Goal: Task Accomplishment & Management: Use online tool/utility

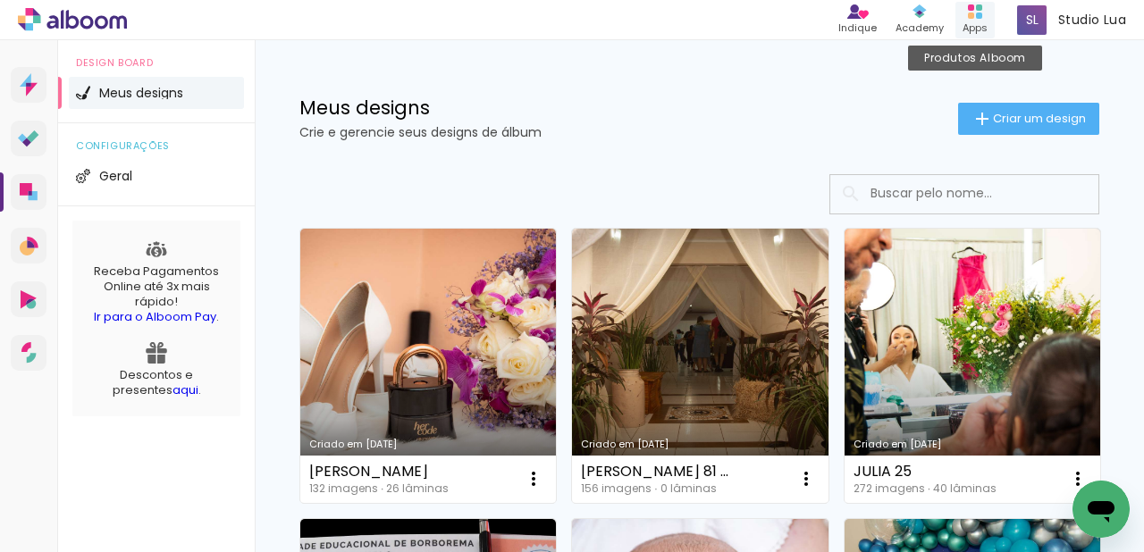
click at [977, 14] on rect at bounding box center [979, 16] width 6 height 6
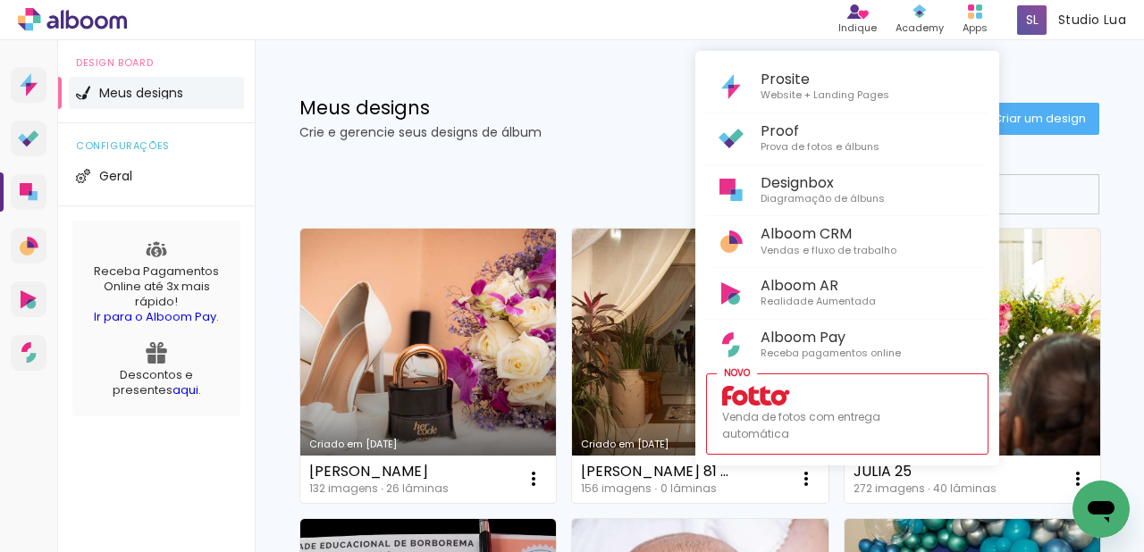
click at [1066, 302] on div at bounding box center [572, 276] width 1144 height 552
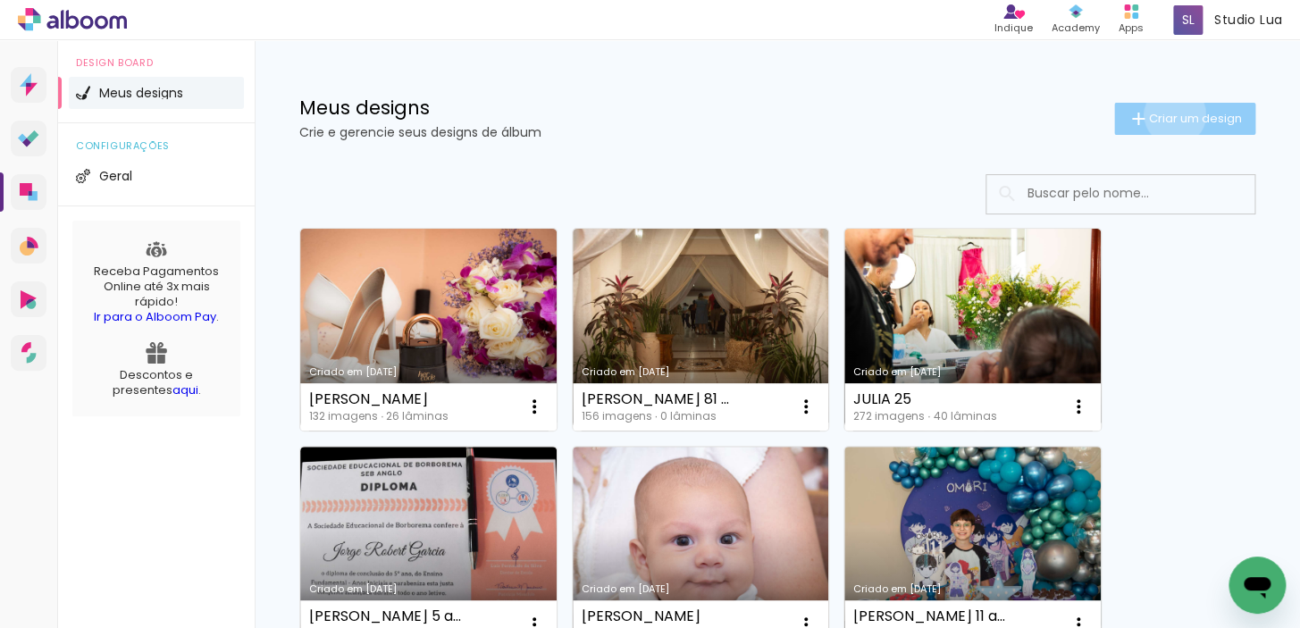
click at [1143, 114] on span "Criar um design" at bounding box center [1195, 119] width 93 height 12
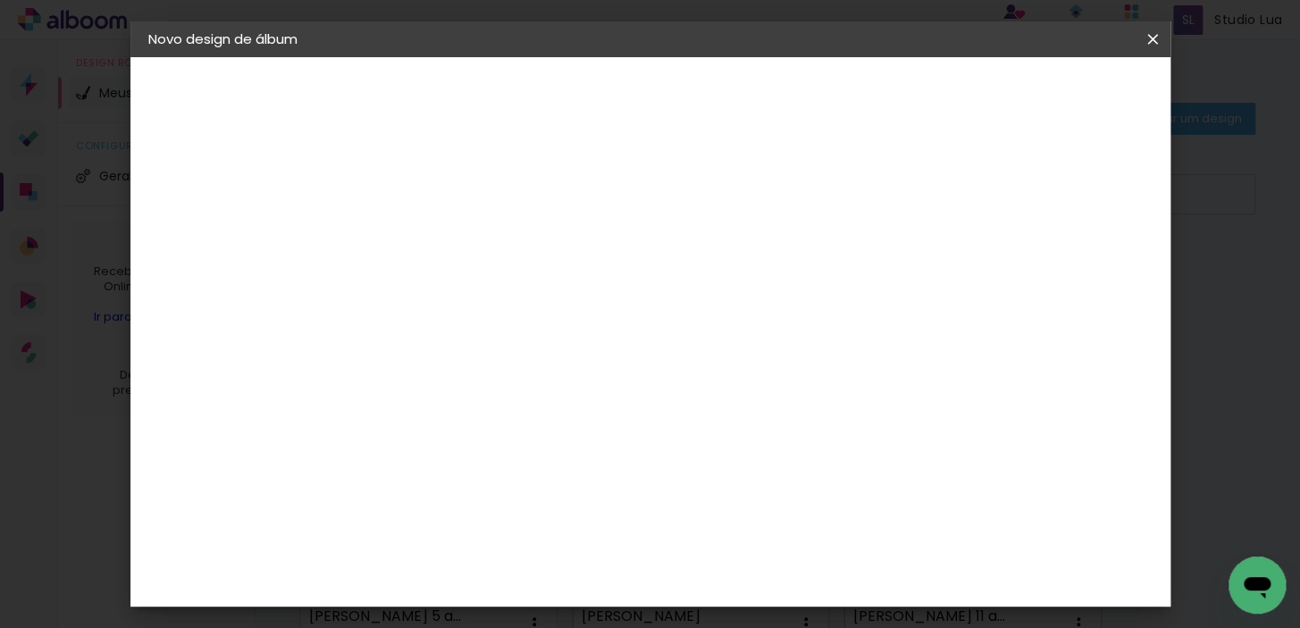
click at [441, 241] on input at bounding box center [441, 240] width 0 height 28
type input "Aurora"
type paper-input "Aurora"
click at [0, 0] on slot "Avançar" at bounding box center [0, 0] width 0 height 0
click at [550, 344] on input at bounding box center [486, 340] width 181 height 22
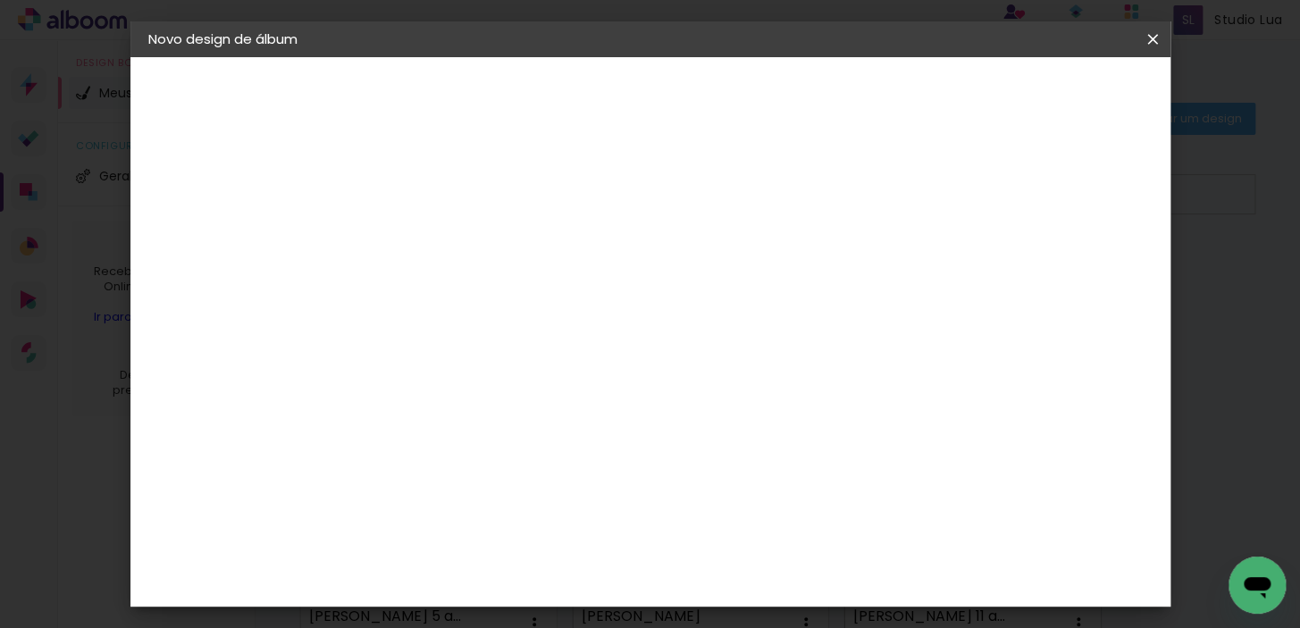
type input "uni"
type paper-input "uni"
click at [547, 410] on paper-item "Photoalbum Universal" at bounding box center [468, 407] width 157 height 46
click at [0, 0] on slot "Avançar" at bounding box center [0, 0] width 0 height 0
click at [510, 298] on input "text" at bounding box center [476, 312] width 70 height 28
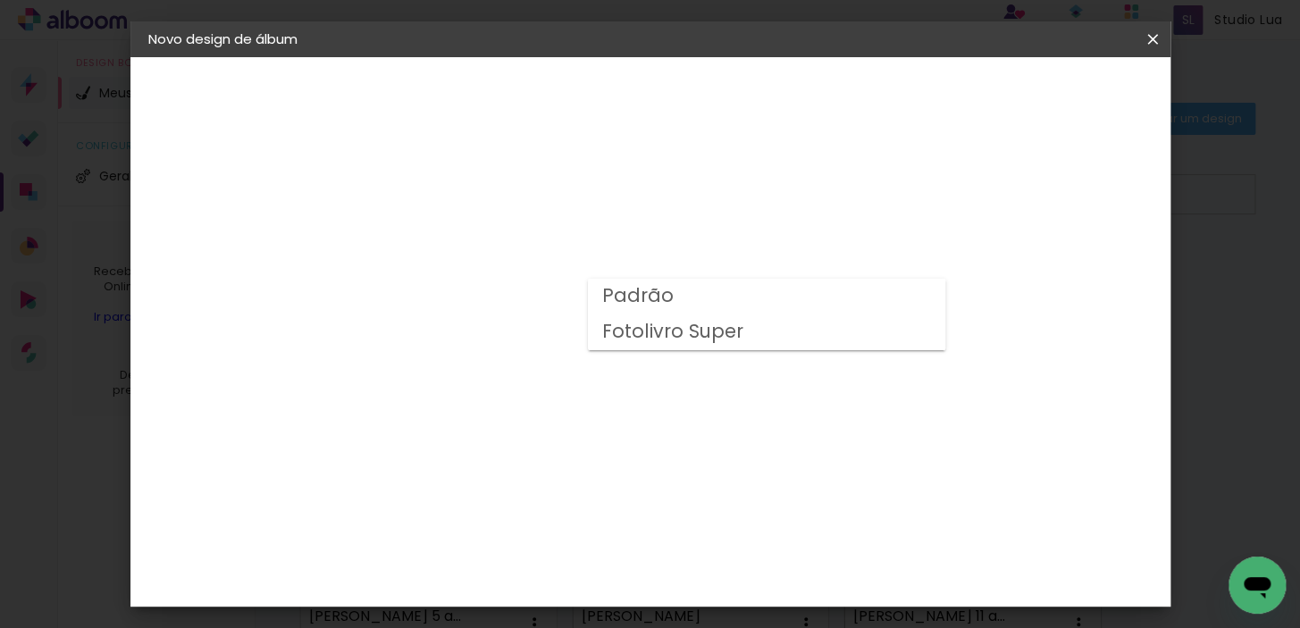
click at [610, 209] on div "Opções disponíveis Padrão Fotolivro Super Tamanho Escolha o tamanho Modelo Esco…" at bounding box center [486, 133] width 247 height 152
click at [510, 298] on input "text" at bounding box center [476, 312] width 70 height 28
click at [0, 0] on slot "Fotolivro Super" at bounding box center [0, 0] width 0 height 0
type input "Fotolivro Super"
click at [0, 0] on slot "Voltar" at bounding box center [0, 0] width 0 height 0
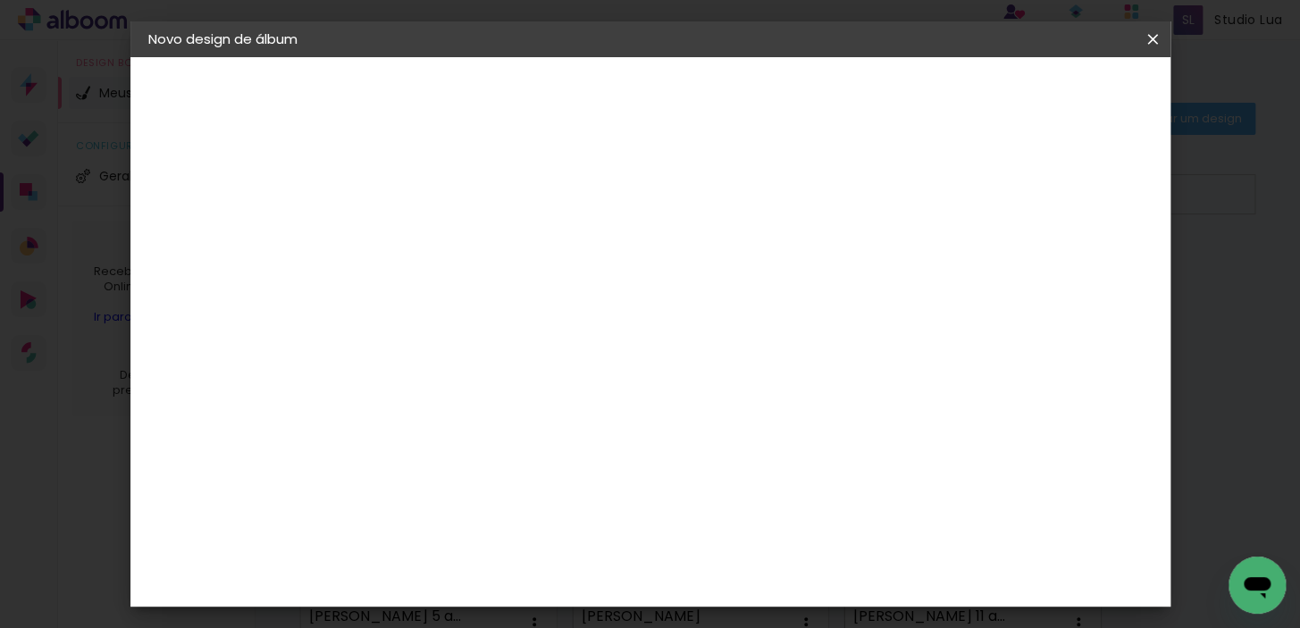
click at [474, 334] on input "uni" at bounding box center [468, 340] width 145 height 22
type input "u"
click at [501, 339] on input "foto livro" at bounding box center [468, 340] width 145 height 22
type input "f"
type input "foto 15"
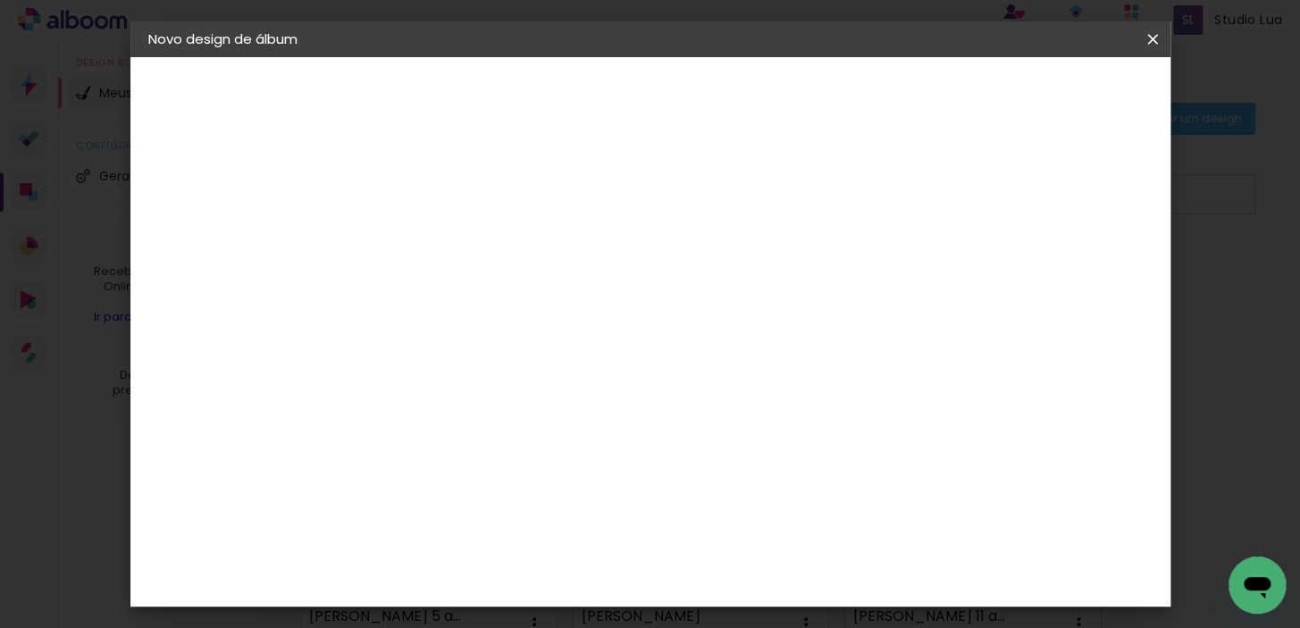
type paper-input "foto 15"
click at [460, 403] on div "Foto 15" at bounding box center [444, 407] width 32 height 29
click at [727, 98] on paper-button "Avançar" at bounding box center [683, 95] width 88 height 30
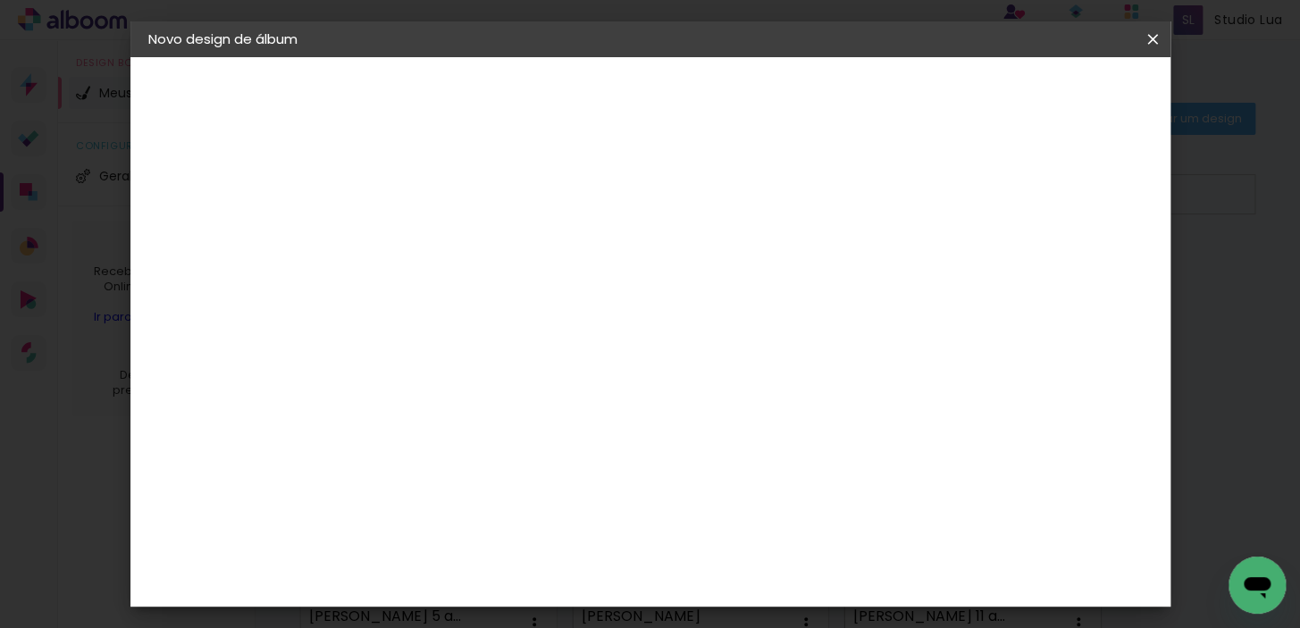
click at [0, 0] on slot "Avançar" at bounding box center [0, 0] width 0 height 0
click at [881, 99] on span "Iniciar design" at bounding box center [840, 94] width 81 height 13
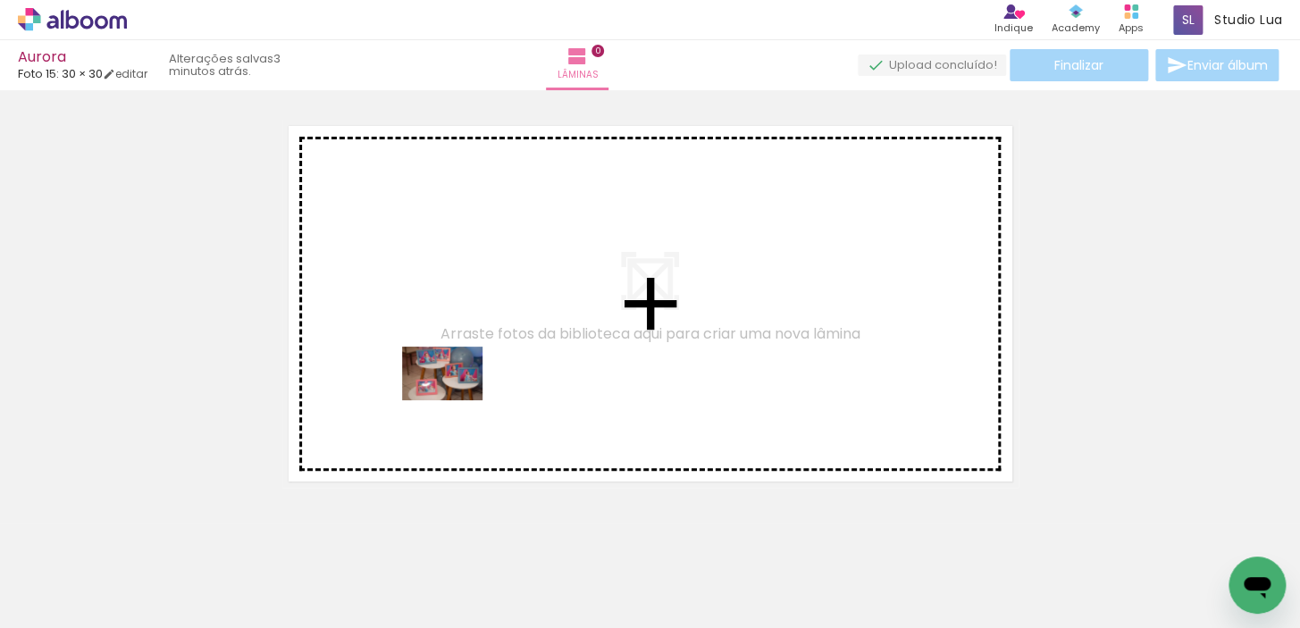
drag, startPoint x: 181, startPoint y: 581, endPoint x: 459, endPoint y: 400, distance: 331.9
click at [459, 400] on quentale-workspace at bounding box center [650, 314] width 1300 height 628
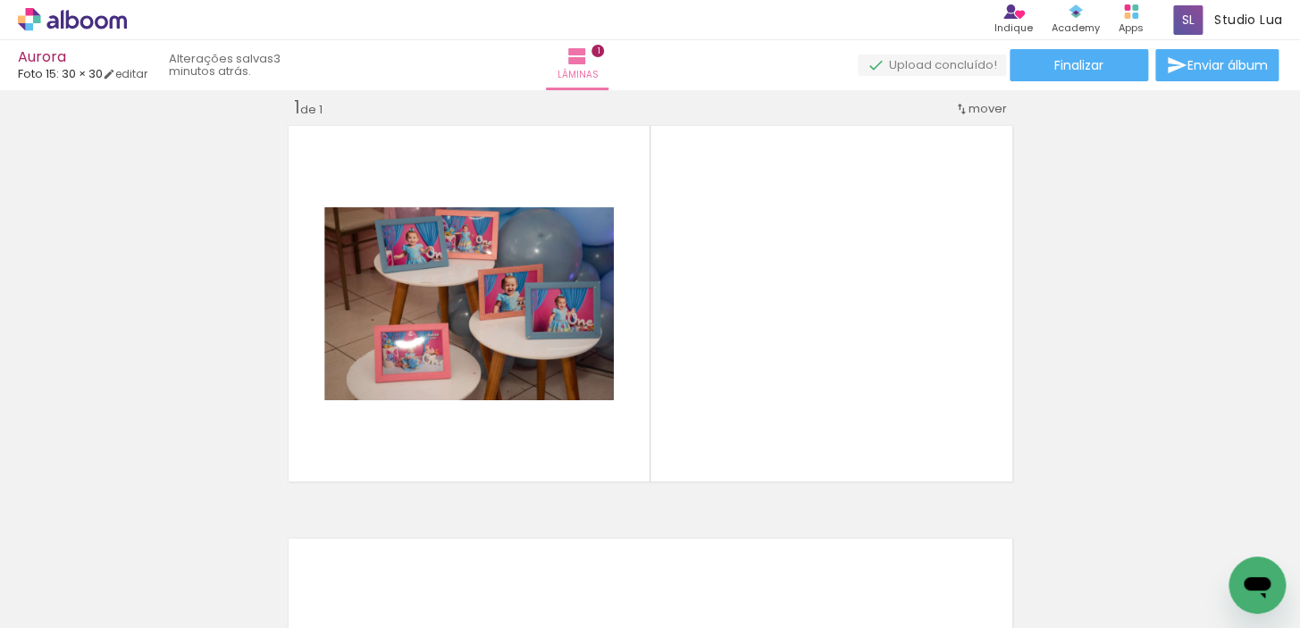
scroll to position [22, 0]
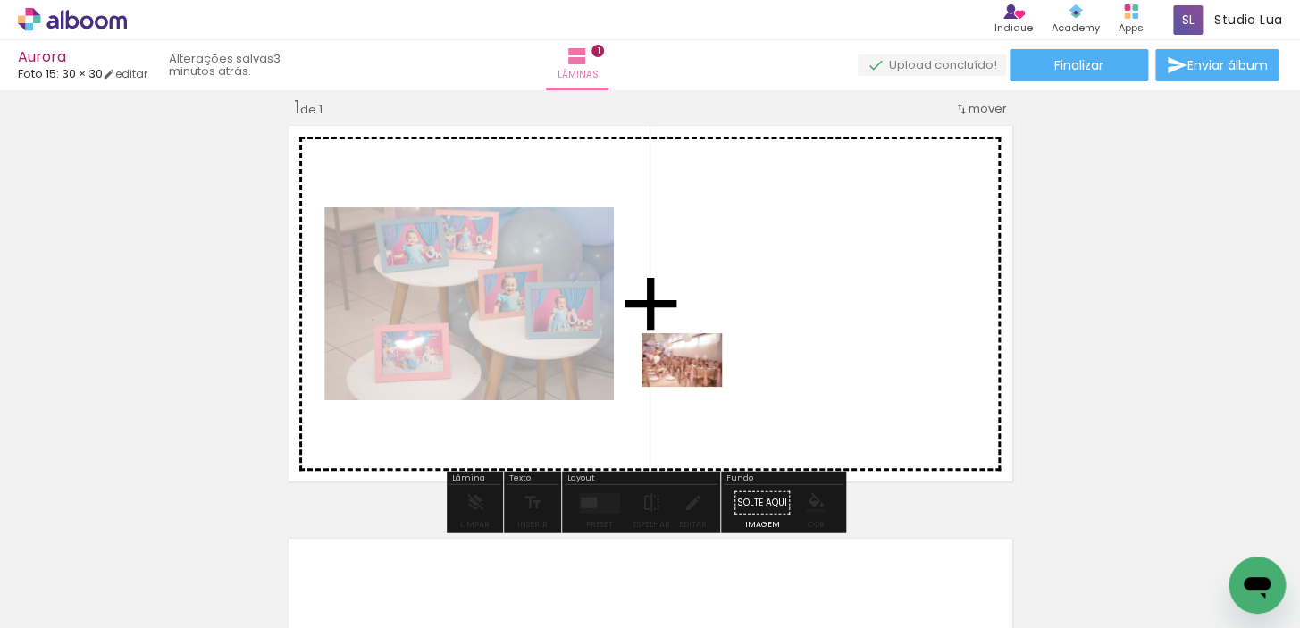
drag, startPoint x: 279, startPoint y: 586, endPoint x: 695, endPoint y: 387, distance: 461.7
click at [695, 387] on quentale-workspace at bounding box center [650, 314] width 1300 height 628
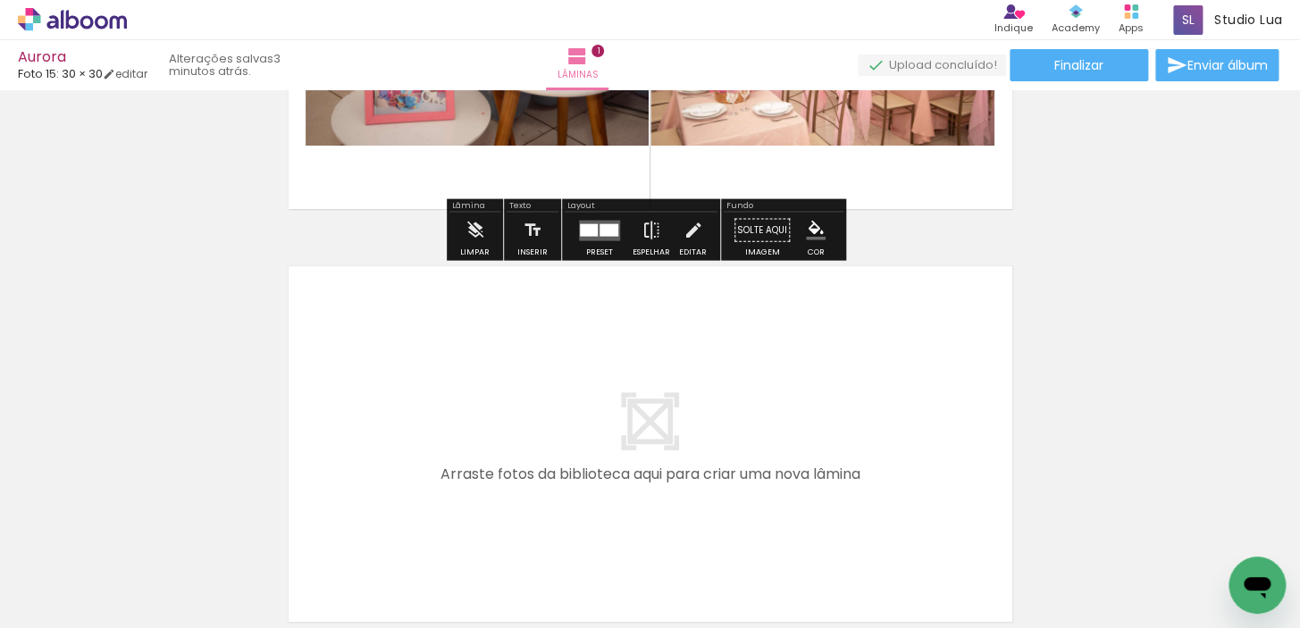
scroll to position [324, 0]
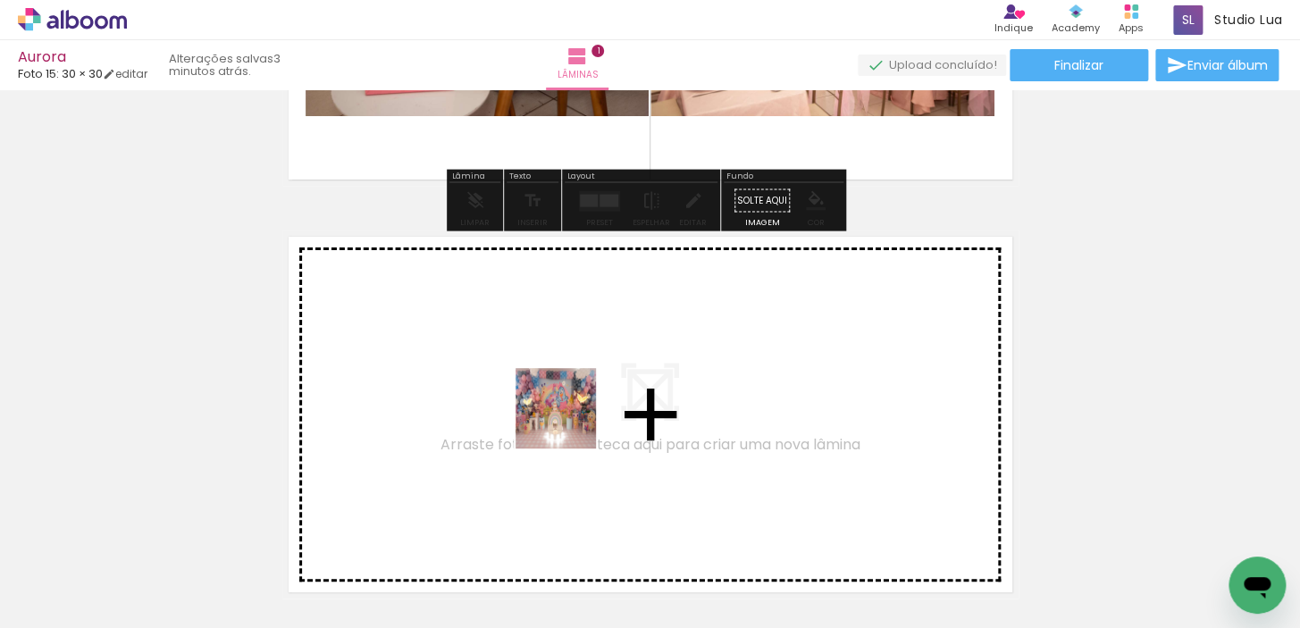
drag, startPoint x: 440, startPoint y: 515, endPoint x: 578, endPoint y: 413, distance: 172.0
click at [578, 413] on quentale-workspace at bounding box center [650, 314] width 1300 height 628
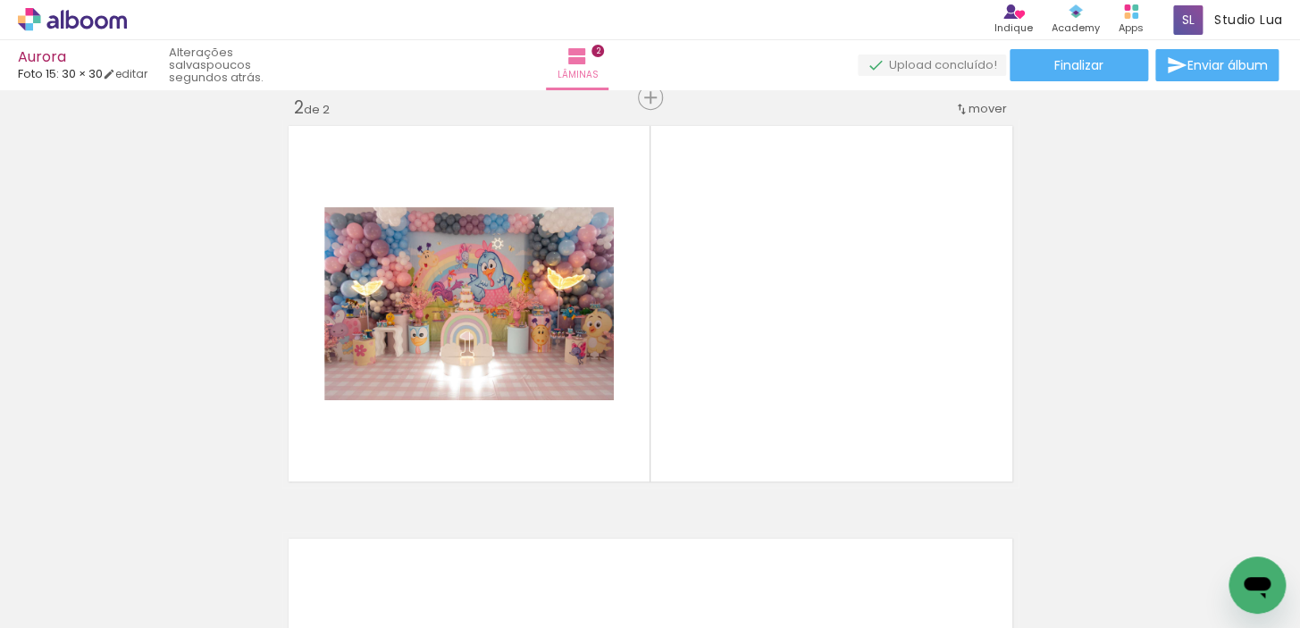
scroll to position [0, 2807]
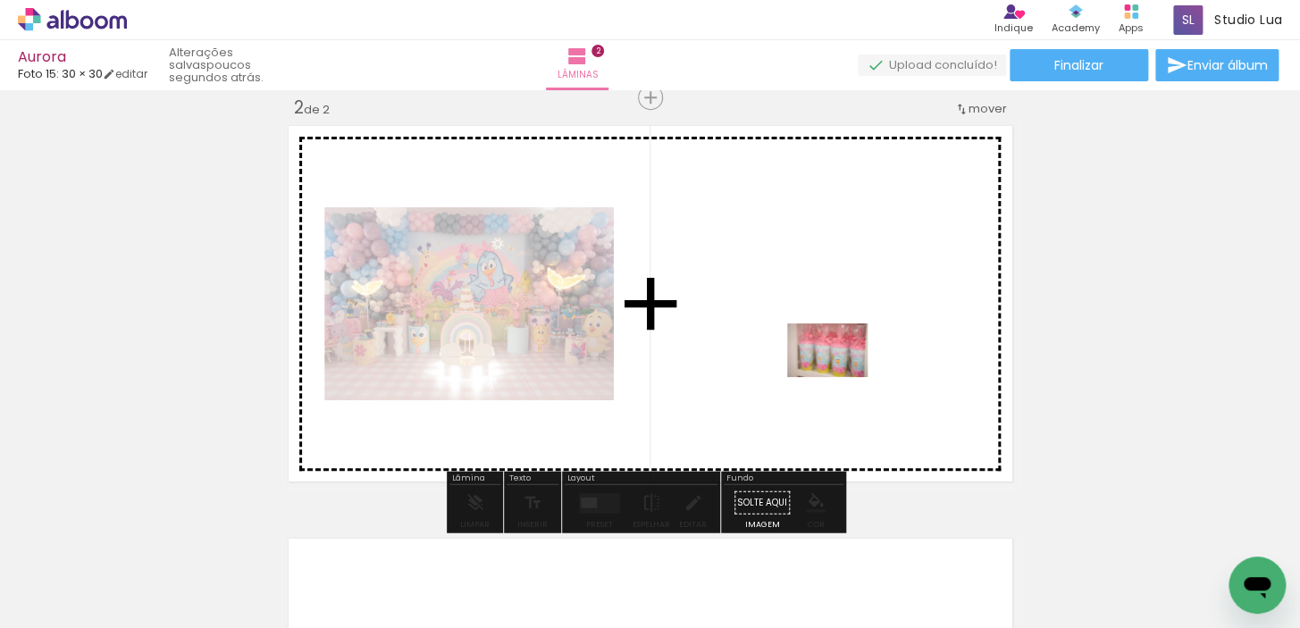
drag, startPoint x: 407, startPoint y: 578, endPoint x: 841, endPoint y: 377, distance: 478.7
click at [841, 377] on quentale-workspace at bounding box center [650, 314] width 1300 height 628
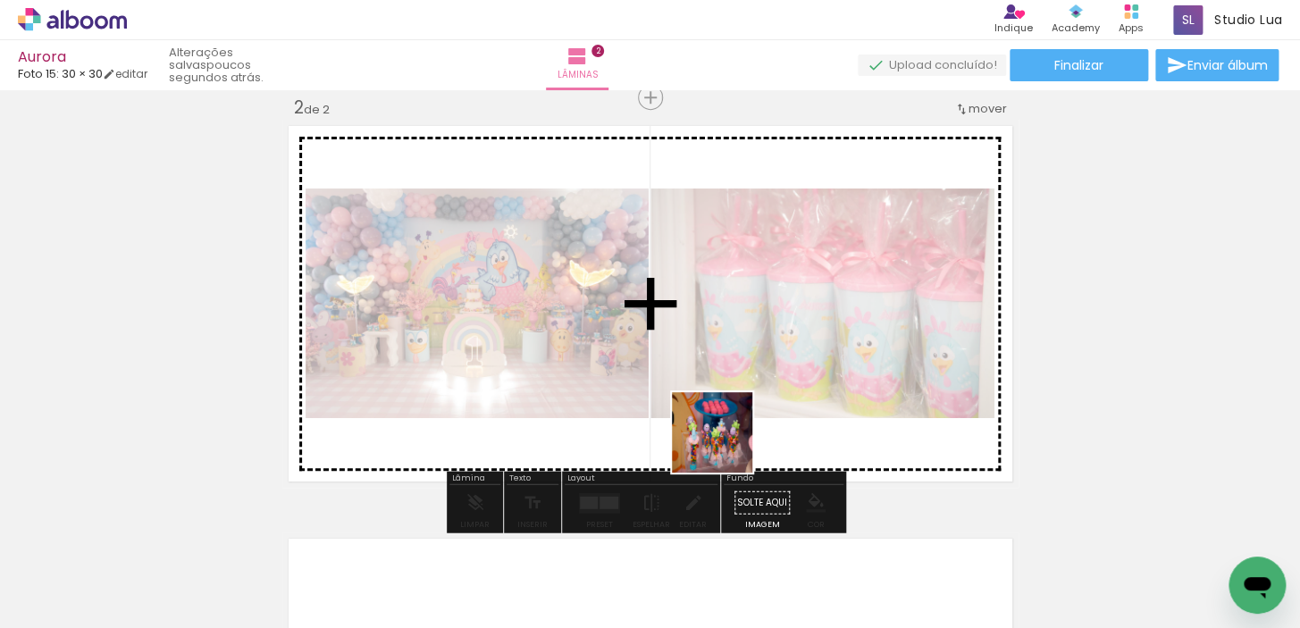
drag, startPoint x: 570, startPoint y: 537, endPoint x: 779, endPoint y: 414, distance: 242.8
click at [779, 414] on quentale-workspace at bounding box center [650, 314] width 1300 height 628
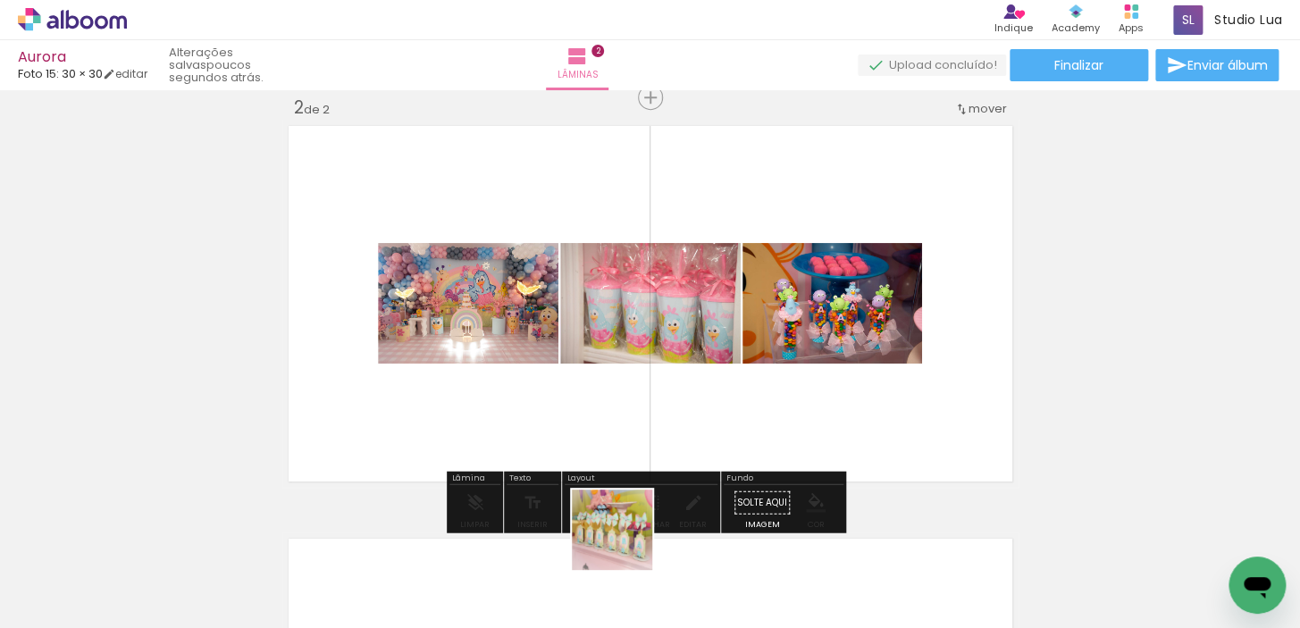
drag, startPoint x: 590, startPoint y: 580, endPoint x: 716, endPoint y: 463, distance: 172.0
click at [716, 463] on quentale-workspace at bounding box center [650, 314] width 1300 height 628
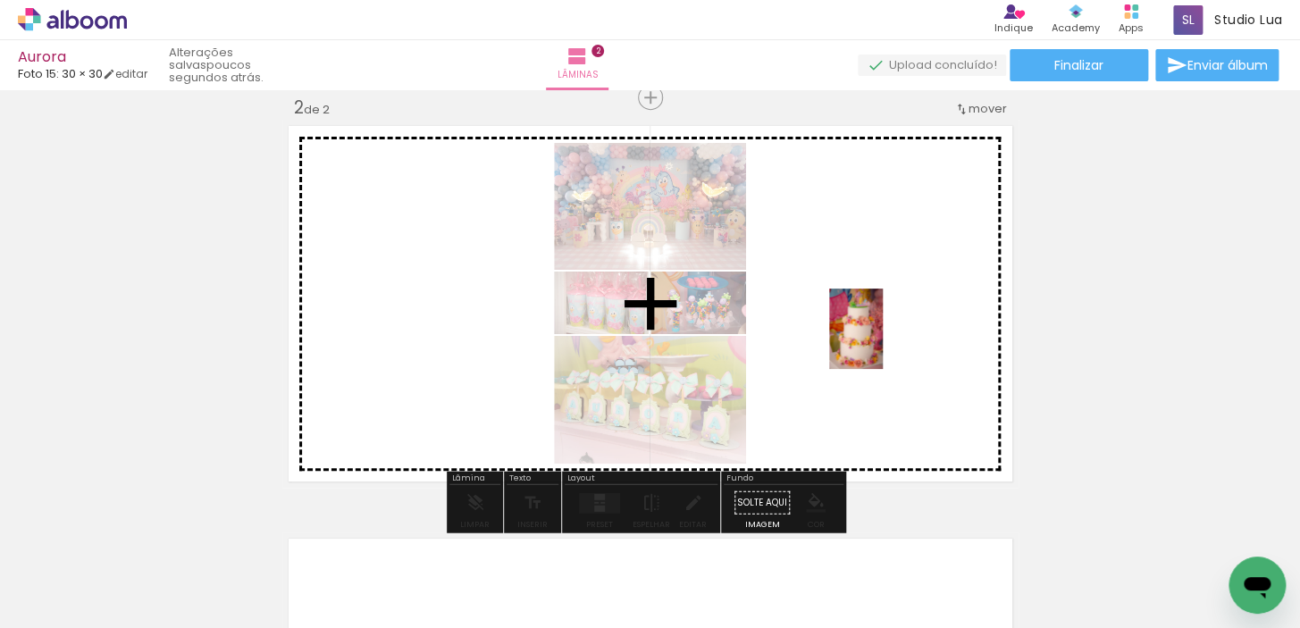
drag, startPoint x: 886, startPoint y: 464, endPoint x: 883, endPoint y: 342, distance: 121.6
click at [883, 342] on quentale-workspace at bounding box center [650, 314] width 1300 height 628
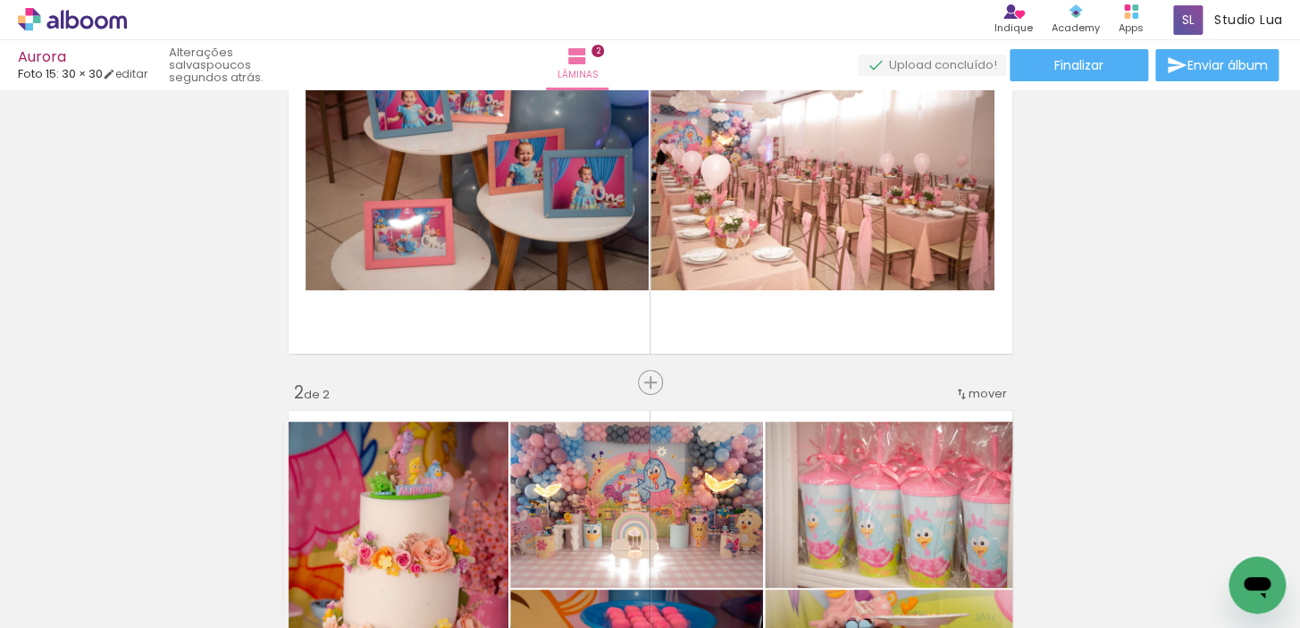
scroll to position [0, 0]
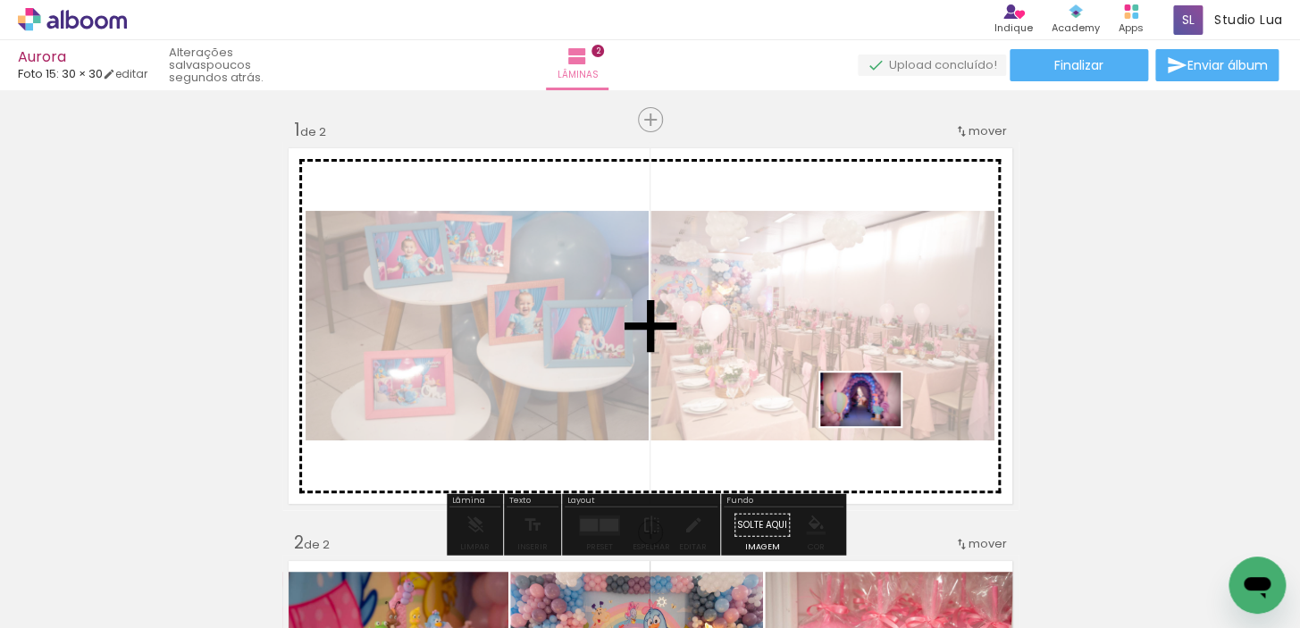
drag, startPoint x: 1083, startPoint y: 568, endPoint x: 874, endPoint y: 426, distance: 252.4
click at [874, 426] on quentale-workspace at bounding box center [650, 314] width 1300 height 628
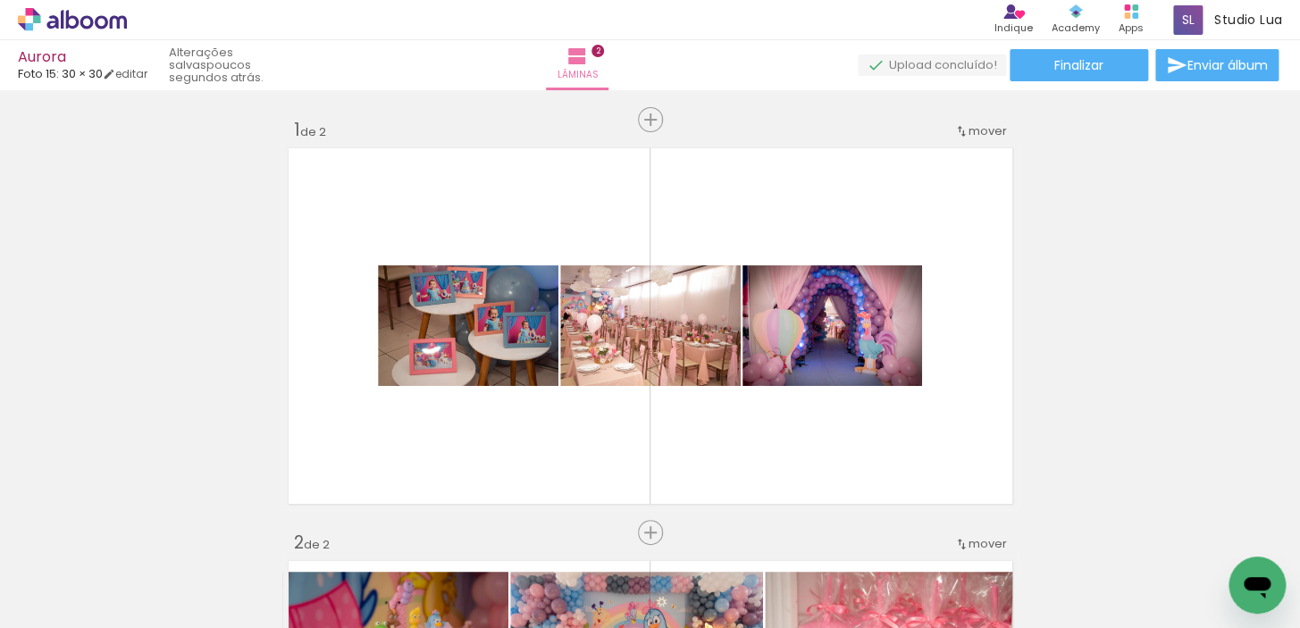
scroll to position [0, 3405]
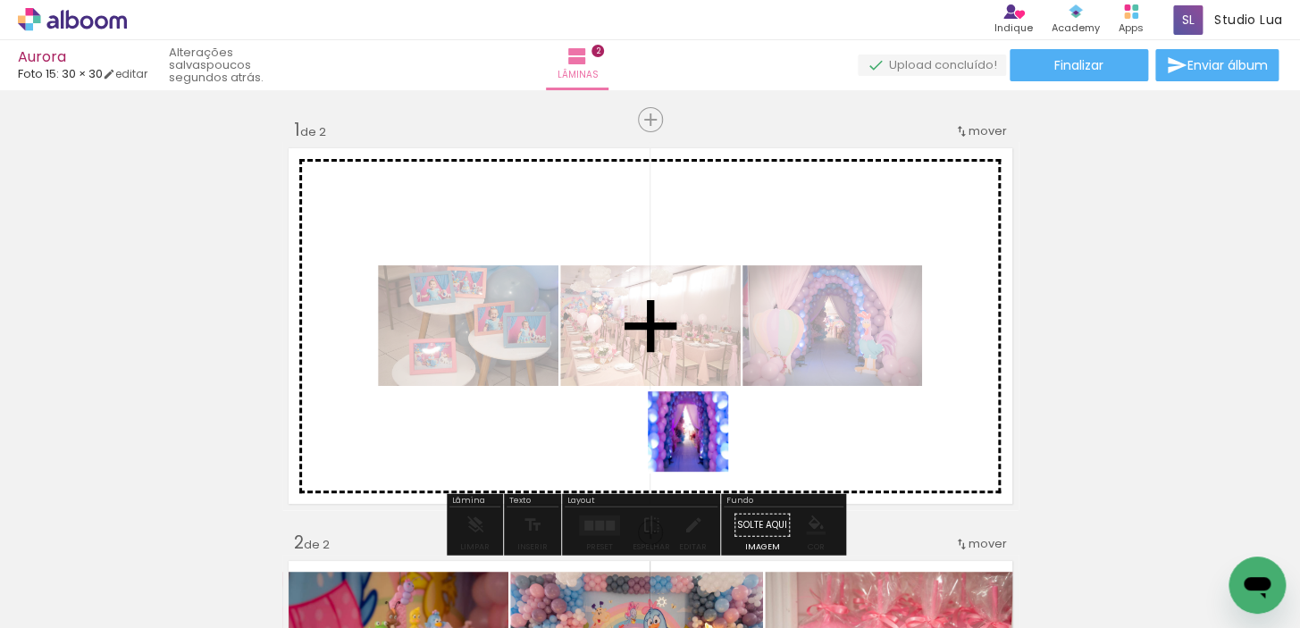
drag, startPoint x: 696, startPoint y: 572, endPoint x: 627, endPoint y: 575, distance: 68.9
click at [711, 402] on quentale-workspace at bounding box center [650, 314] width 1300 height 628
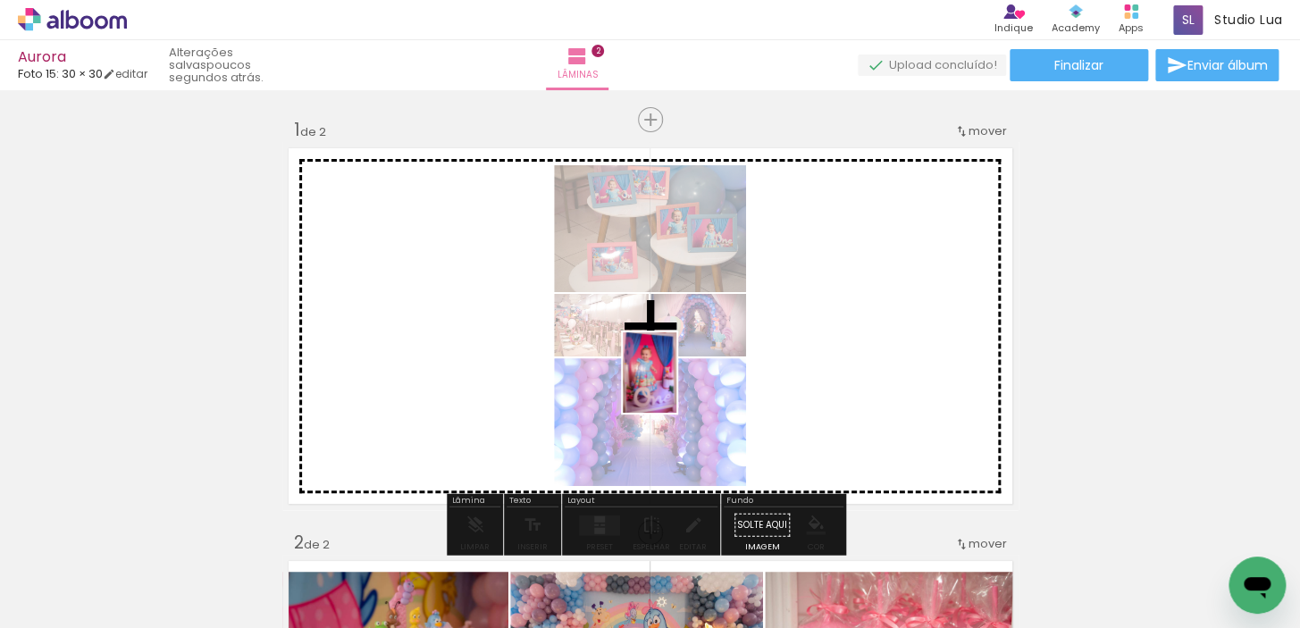
drag, startPoint x: 593, startPoint y: 580, endPoint x: 677, endPoint y: 386, distance: 211.0
click at [677, 386] on quentale-workspace at bounding box center [650, 314] width 1300 height 628
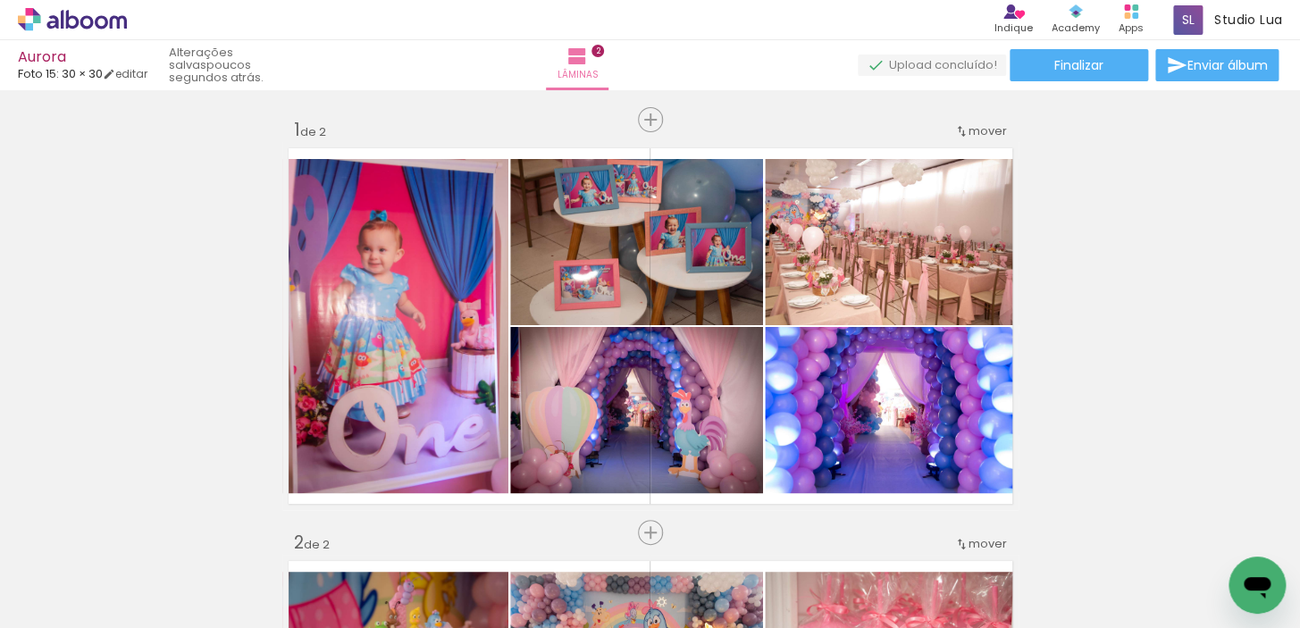
scroll to position [0, 2655]
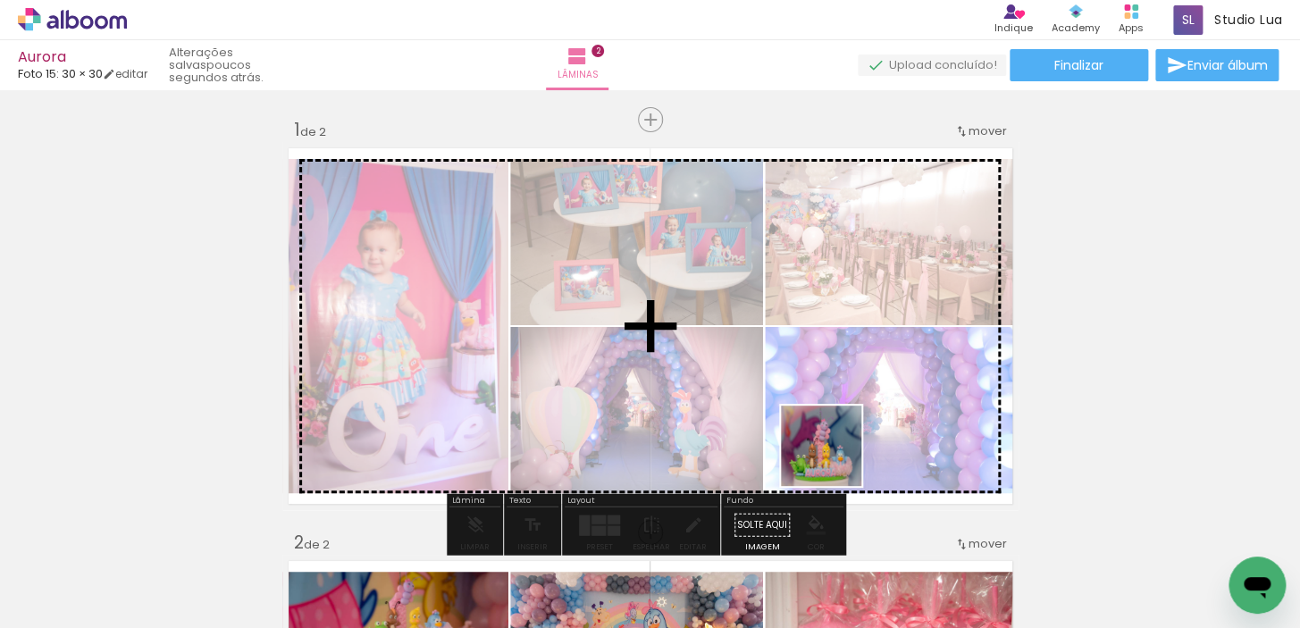
drag, startPoint x: 837, startPoint y: 573, endPoint x: 835, endPoint y: 375, distance: 197.5
click at [835, 375] on quentale-workspace at bounding box center [650, 314] width 1300 height 628
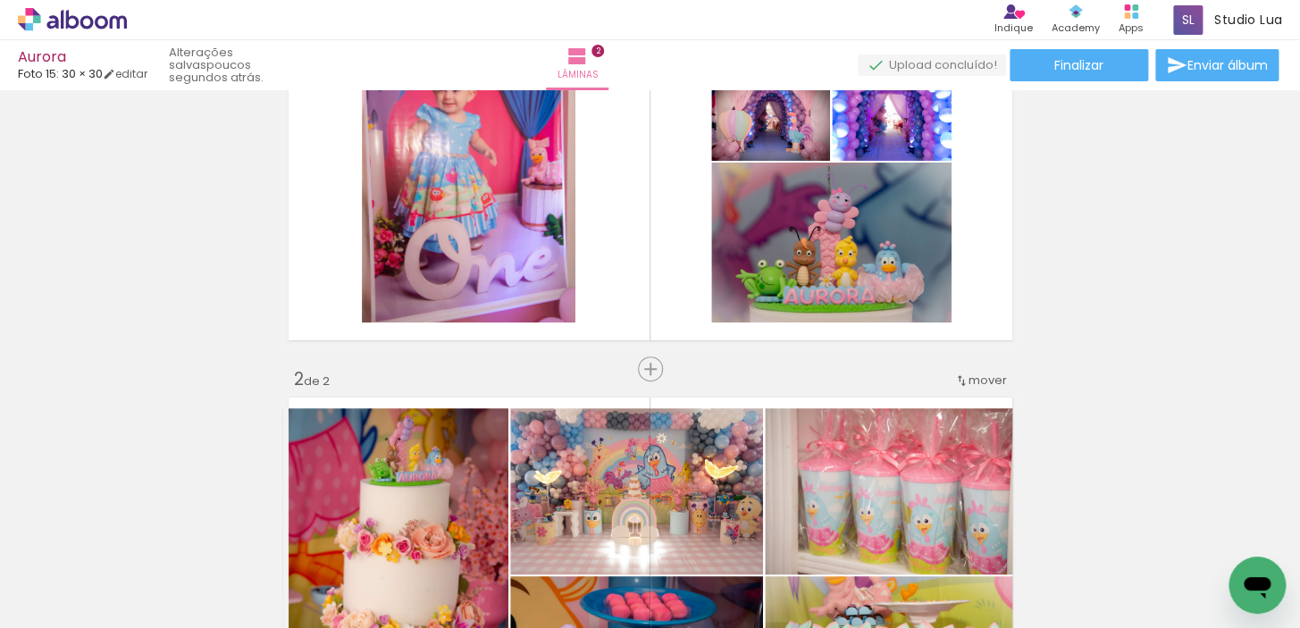
scroll to position [243, 0]
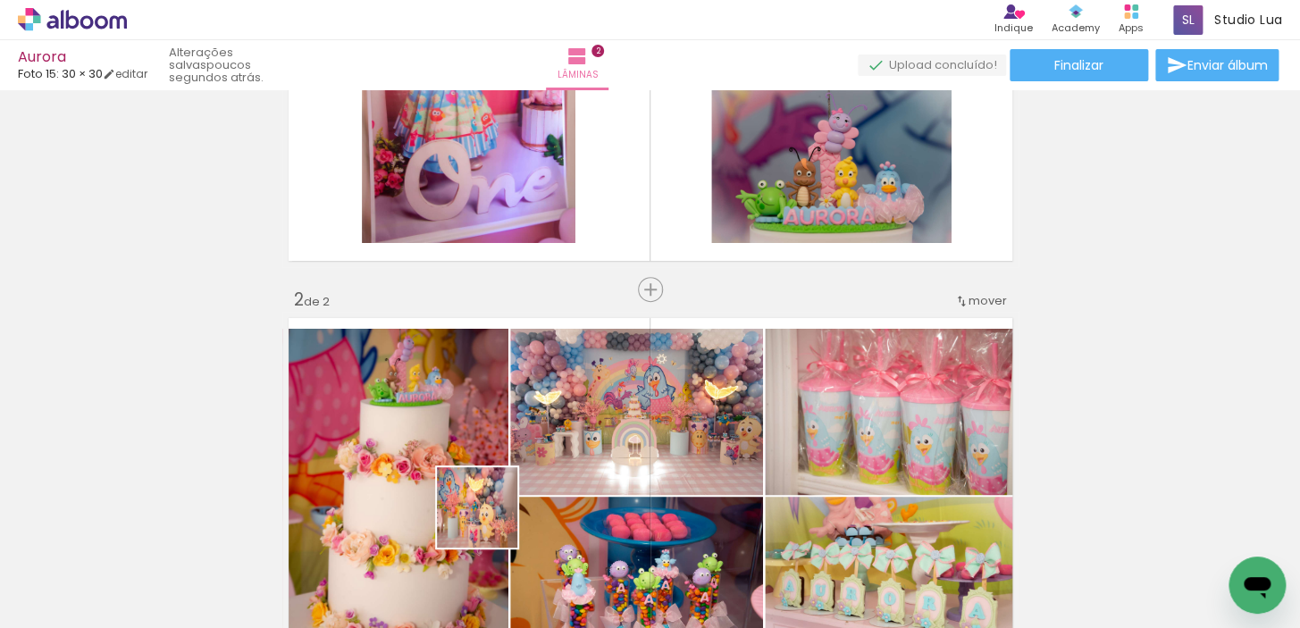
drag, startPoint x: 455, startPoint y: 576, endPoint x: 1199, endPoint y: 303, distance: 792.0
click at [563, 471] on quentale-workspace at bounding box center [650, 314] width 1300 height 628
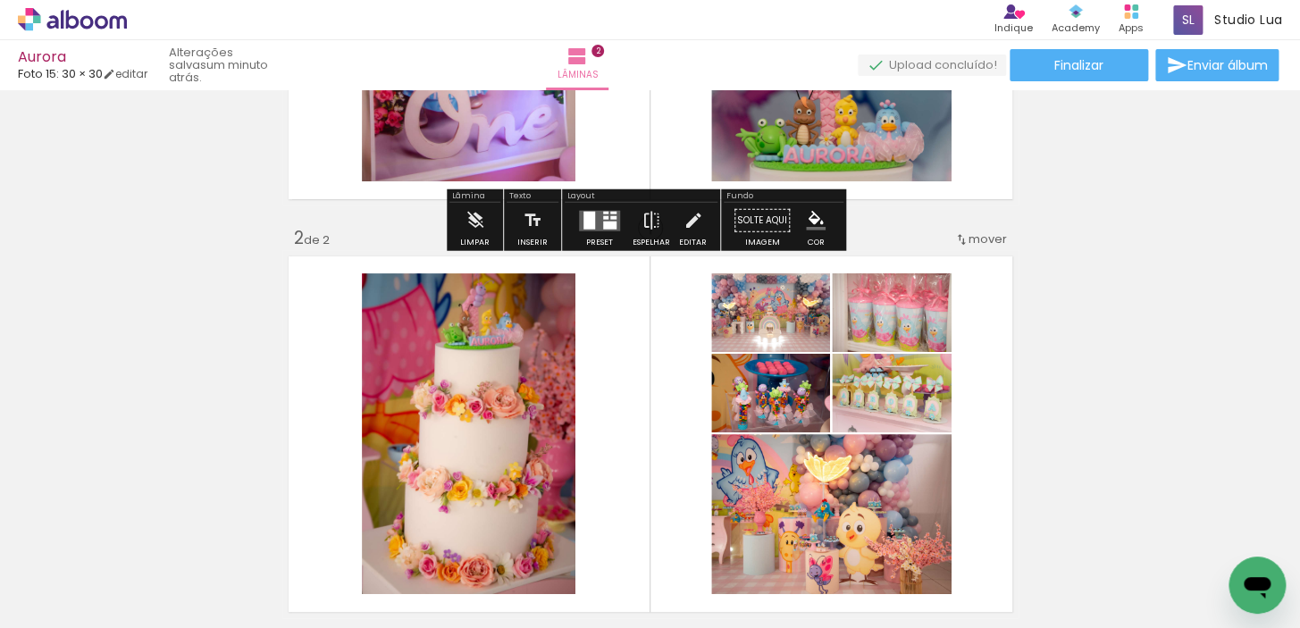
scroll to position [406, 0]
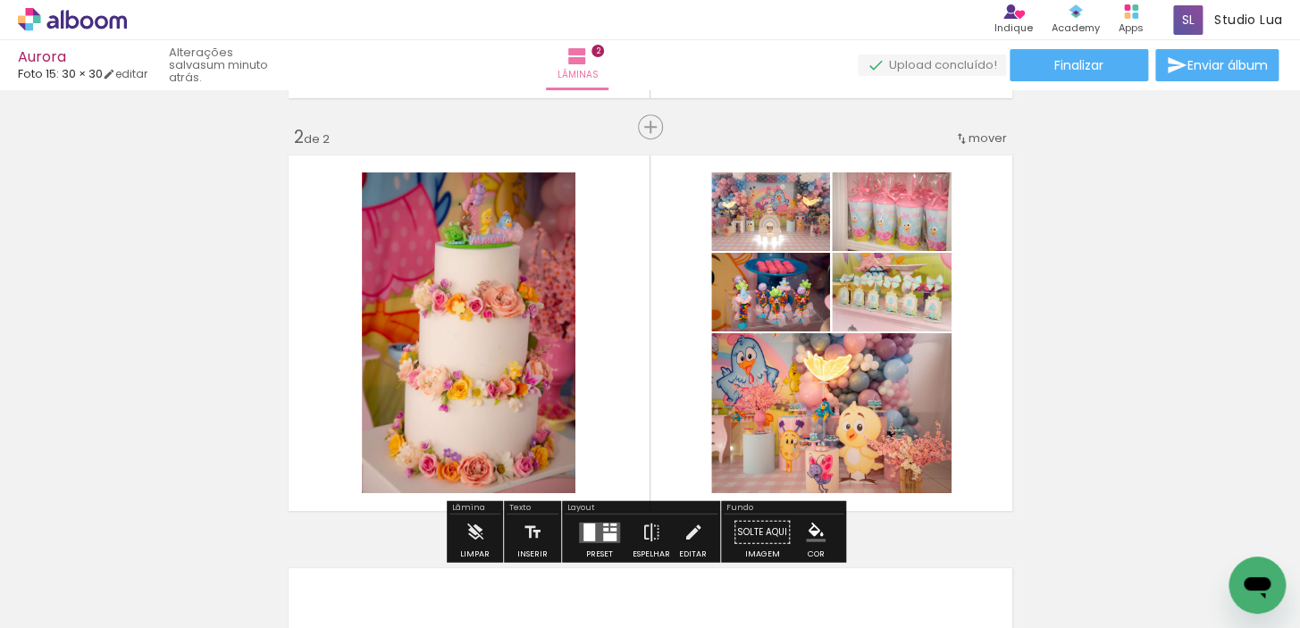
click at [959, 143] on iron-icon at bounding box center [962, 138] width 14 height 14
click at [934, 135] on span "1" at bounding box center [935, 134] width 4 height 29
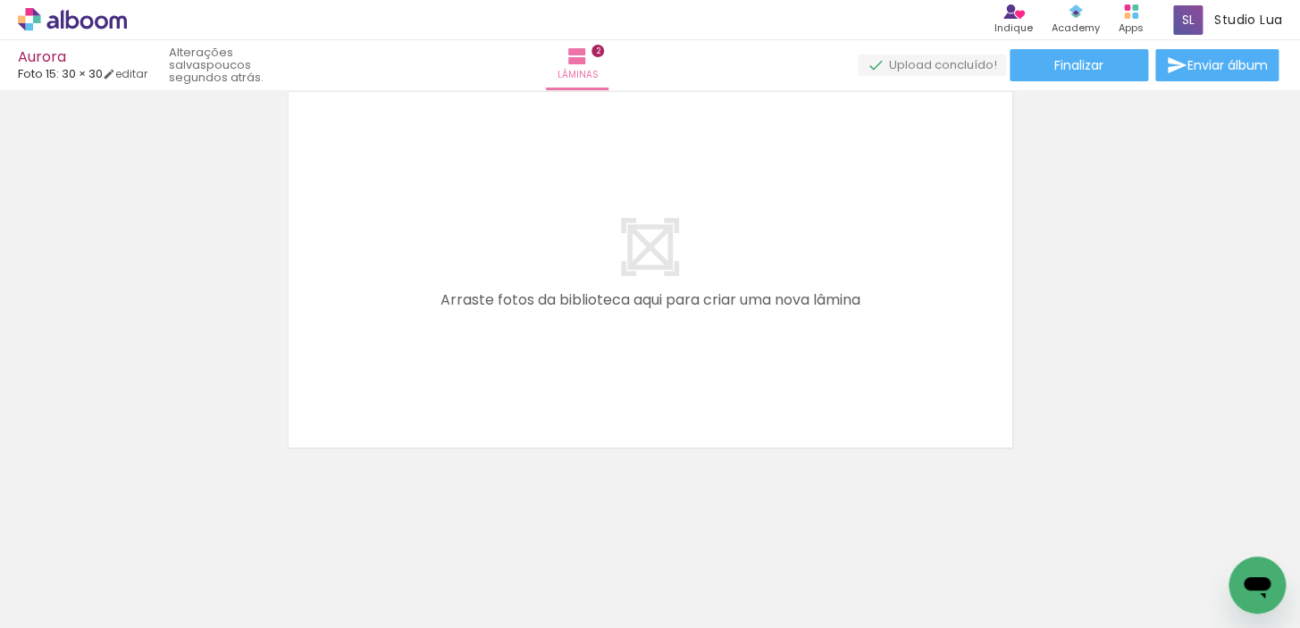
scroll to position [0, 2637]
click at [911, 535] on iron-icon at bounding box center [906, 532] width 19 height 19
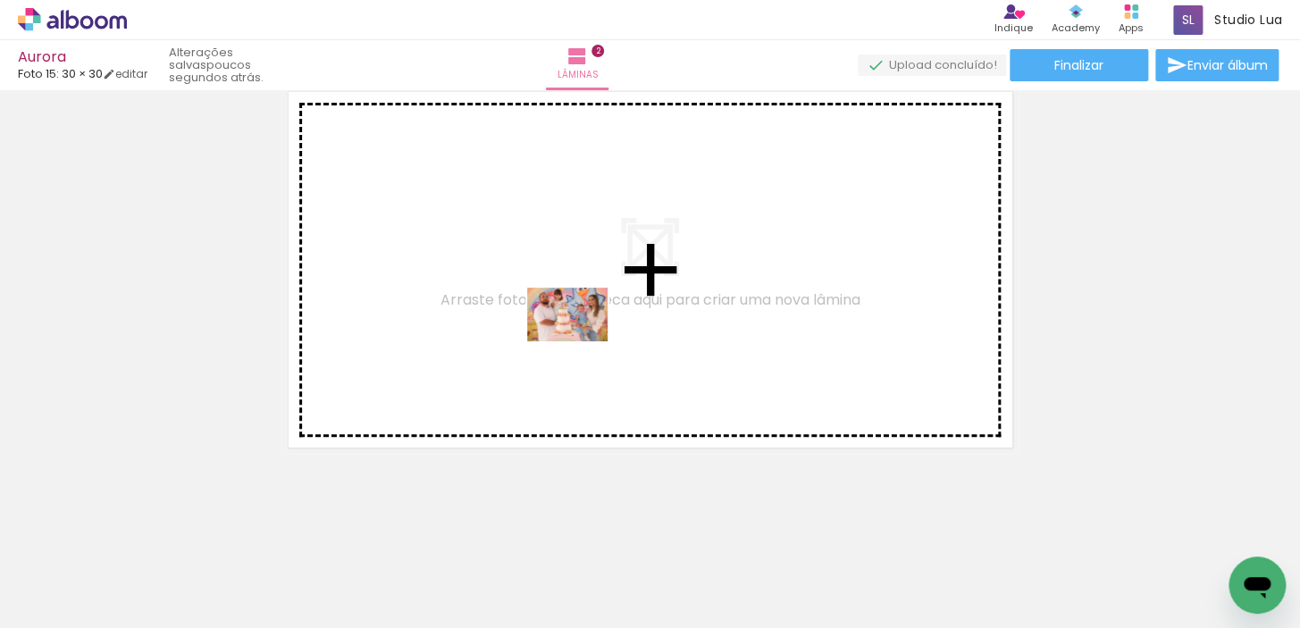
drag, startPoint x: 294, startPoint y: 571, endPoint x: 581, endPoint y: 341, distance: 367.5
click at [581, 341] on quentale-workspace at bounding box center [650, 314] width 1300 height 628
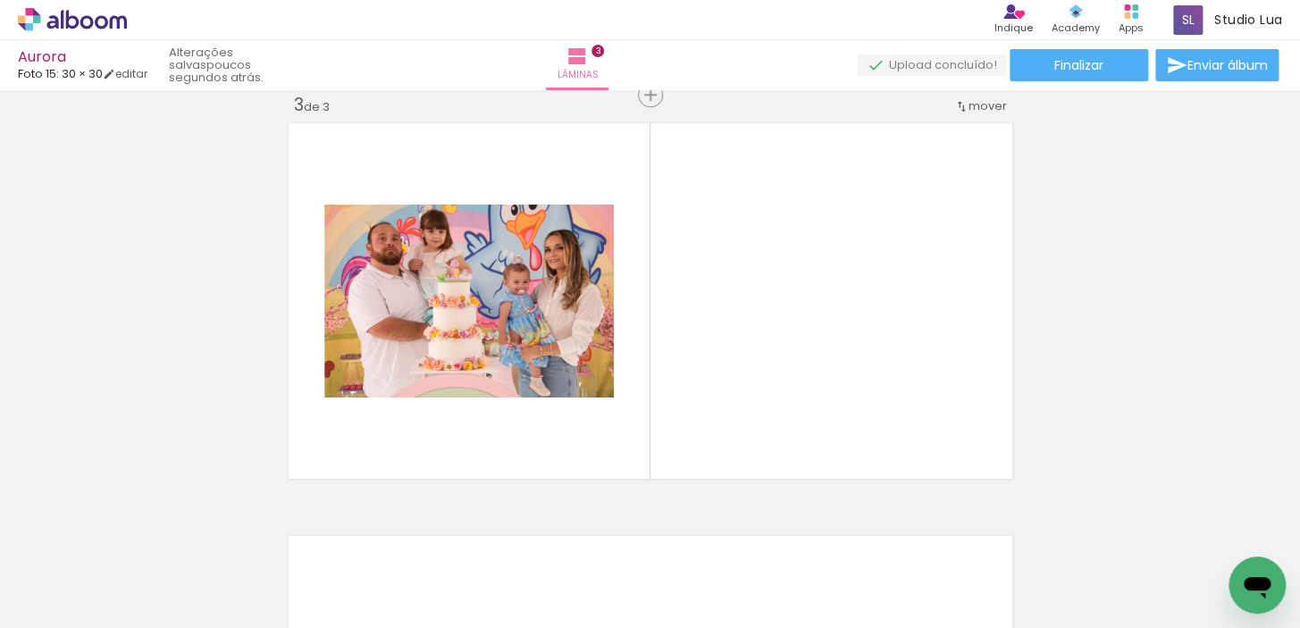
scroll to position [849, 0]
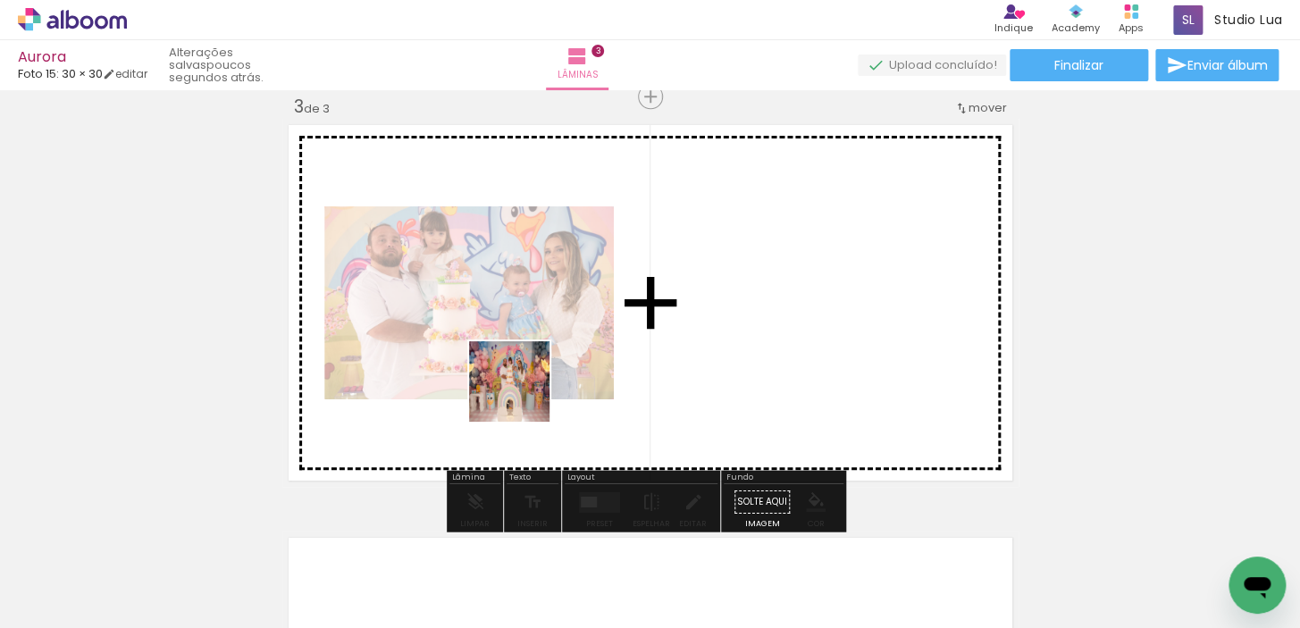
drag, startPoint x: 419, startPoint y: 500, endPoint x: 527, endPoint y: 391, distance: 153.6
click at [527, 391] on quentale-workspace at bounding box center [650, 314] width 1300 height 628
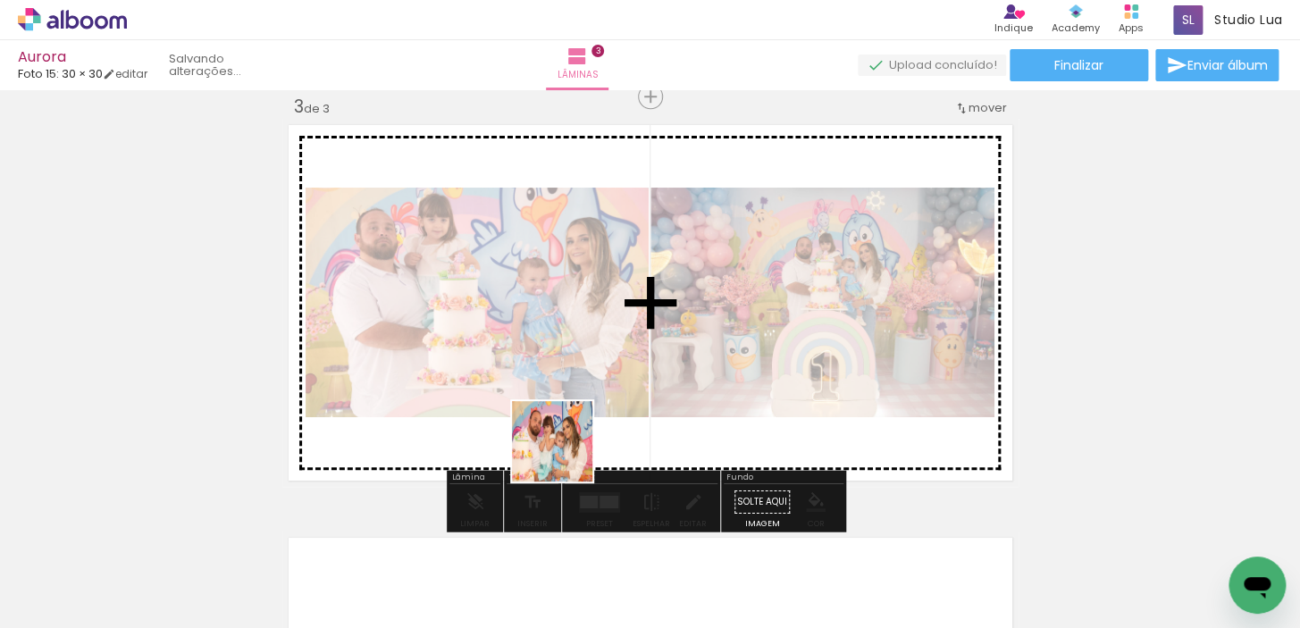
drag, startPoint x: 492, startPoint y: 568, endPoint x: 593, endPoint y: 426, distance: 174.3
click at [591, 425] on quentale-workspace at bounding box center [650, 314] width 1300 height 628
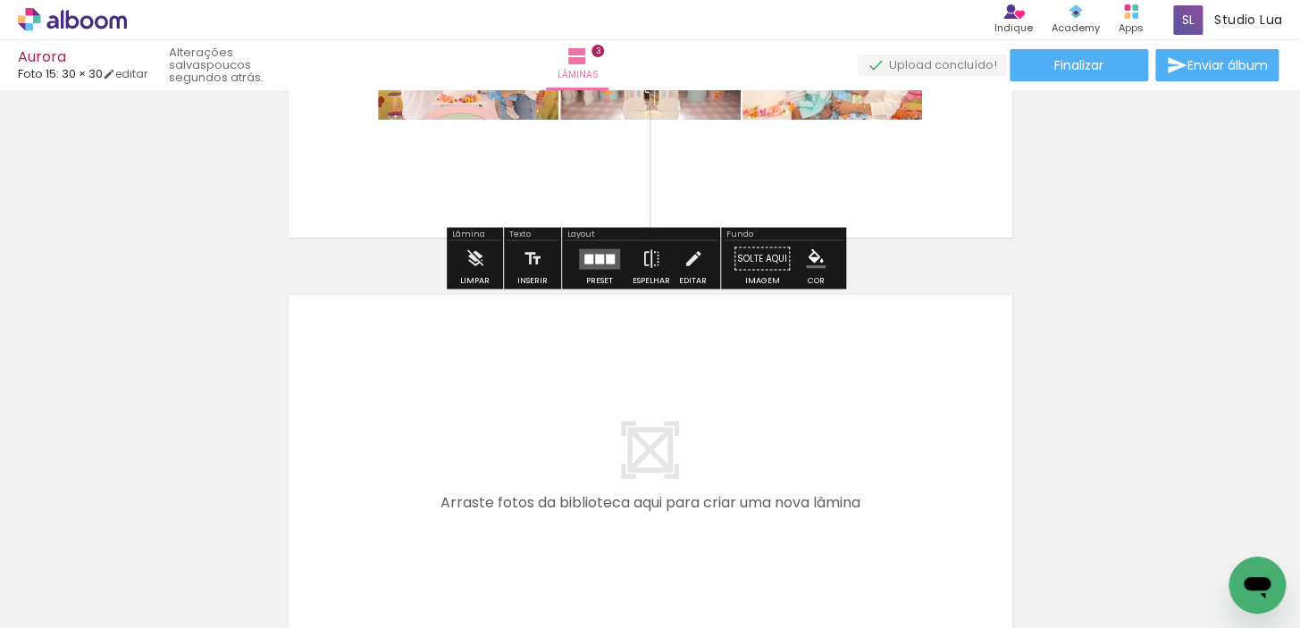
scroll to position [0, 705]
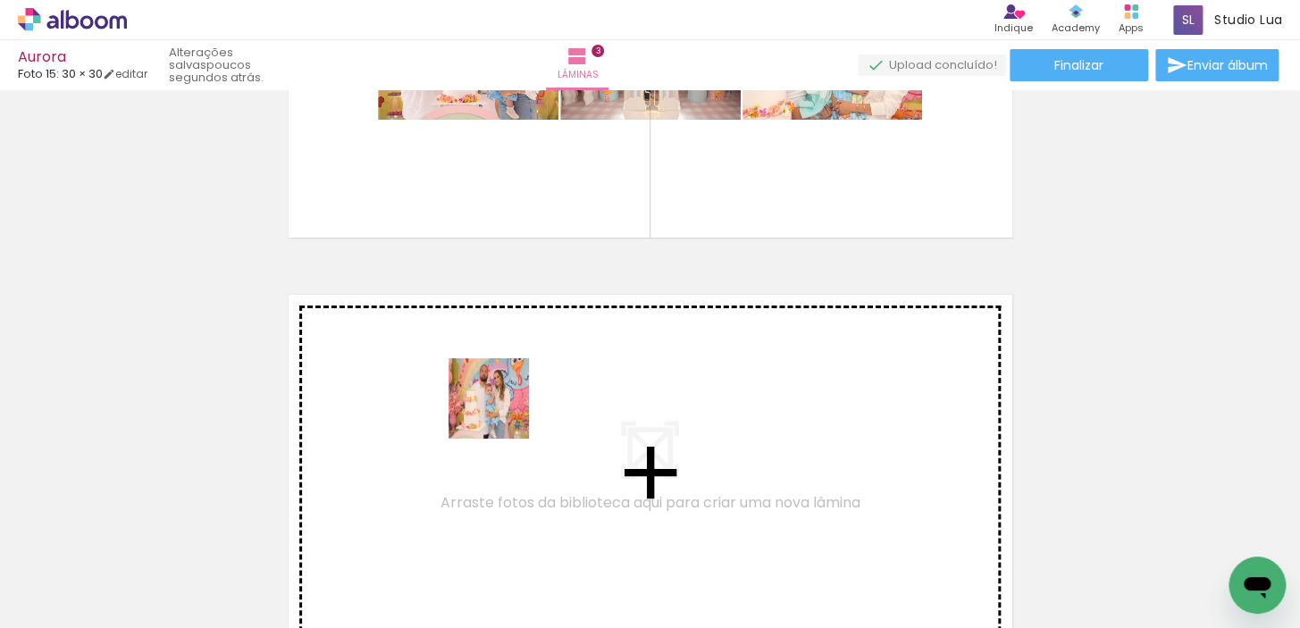
drag, startPoint x: 395, startPoint y: 573, endPoint x: 502, endPoint y: 412, distance: 193.4
click at [502, 412] on quentale-workspace at bounding box center [650, 314] width 1300 height 628
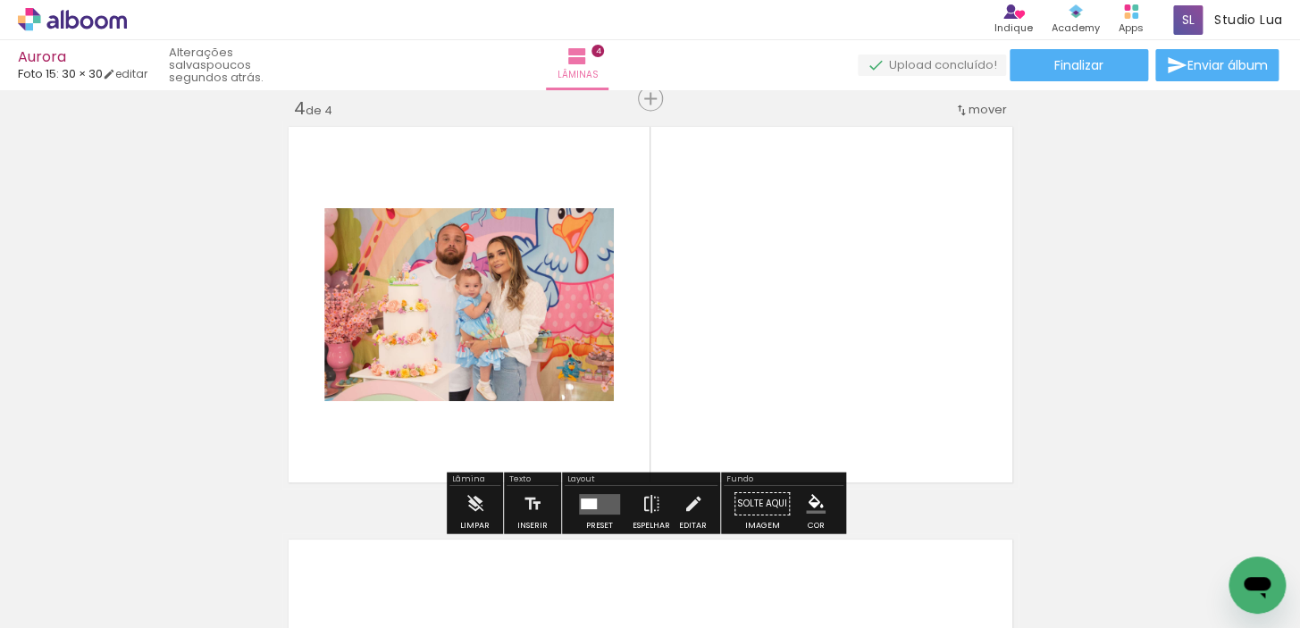
scroll to position [1261, 0]
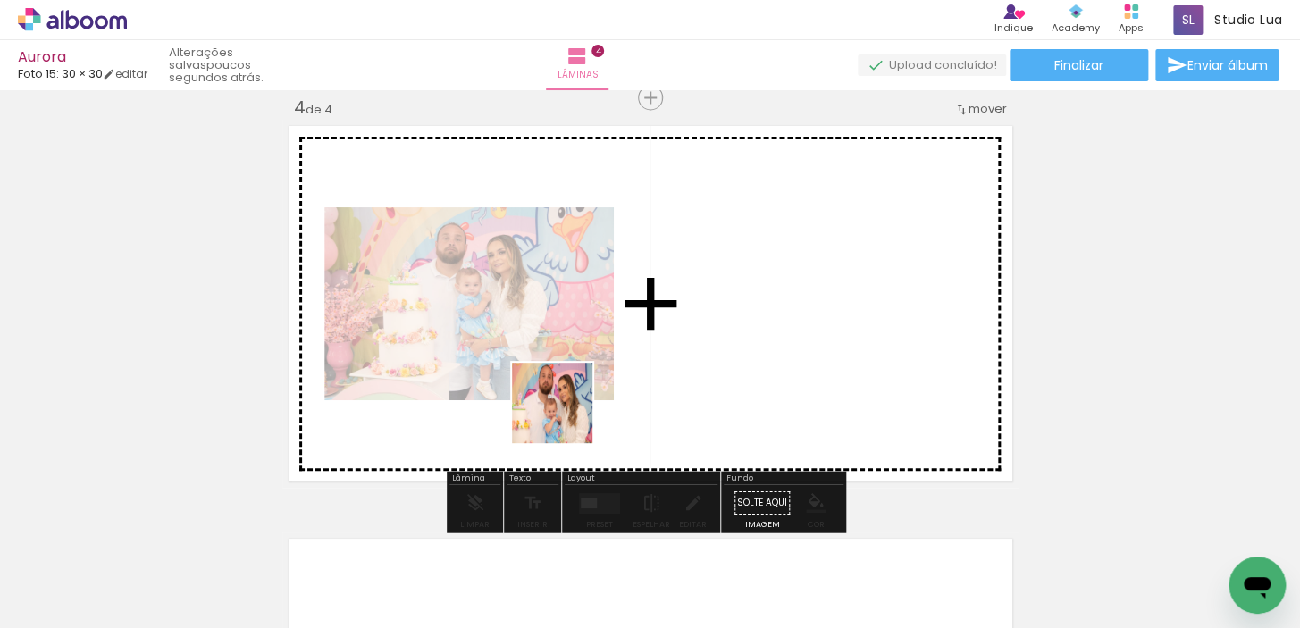
drag, startPoint x: 501, startPoint y: 570, endPoint x: 603, endPoint y: 446, distance: 161.2
click at [578, 394] on quentale-workspace at bounding box center [650, 314] width 1300 height 628
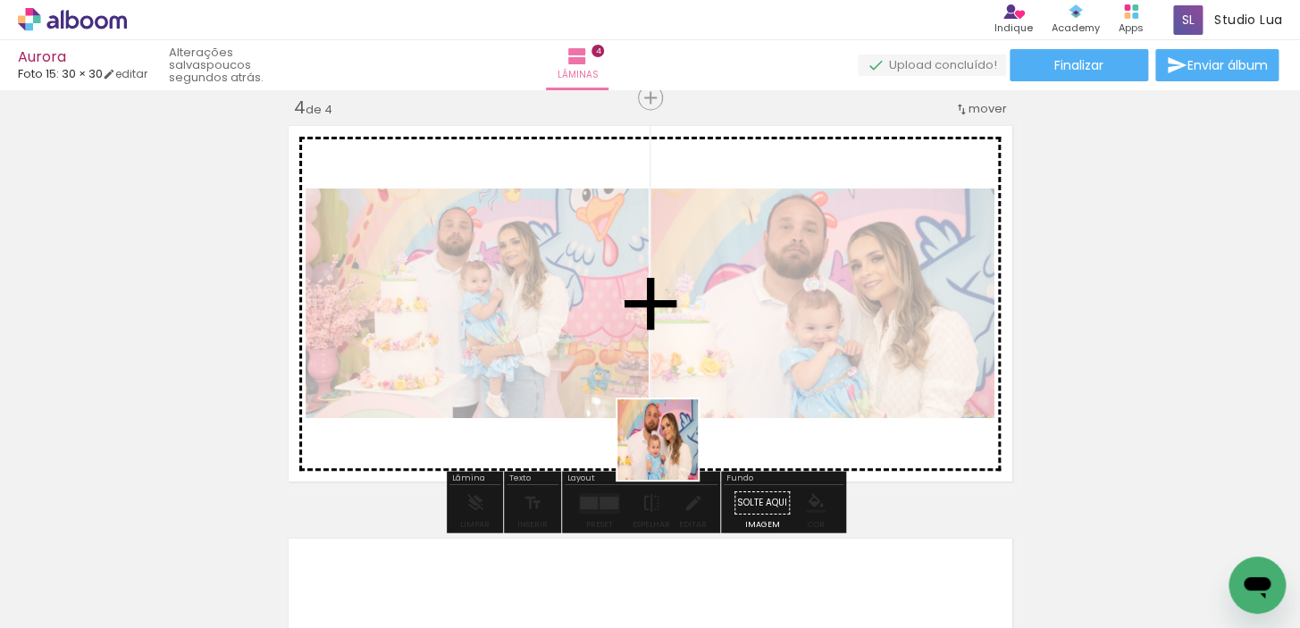
drag, startPoint x: 671, startPoint y: 470, endPoint x: 671, endPoint y: 451, distance: 18.8
click at [671, 451] on quentale-workspace at bounding box center [650, 314] width 1300 height 628
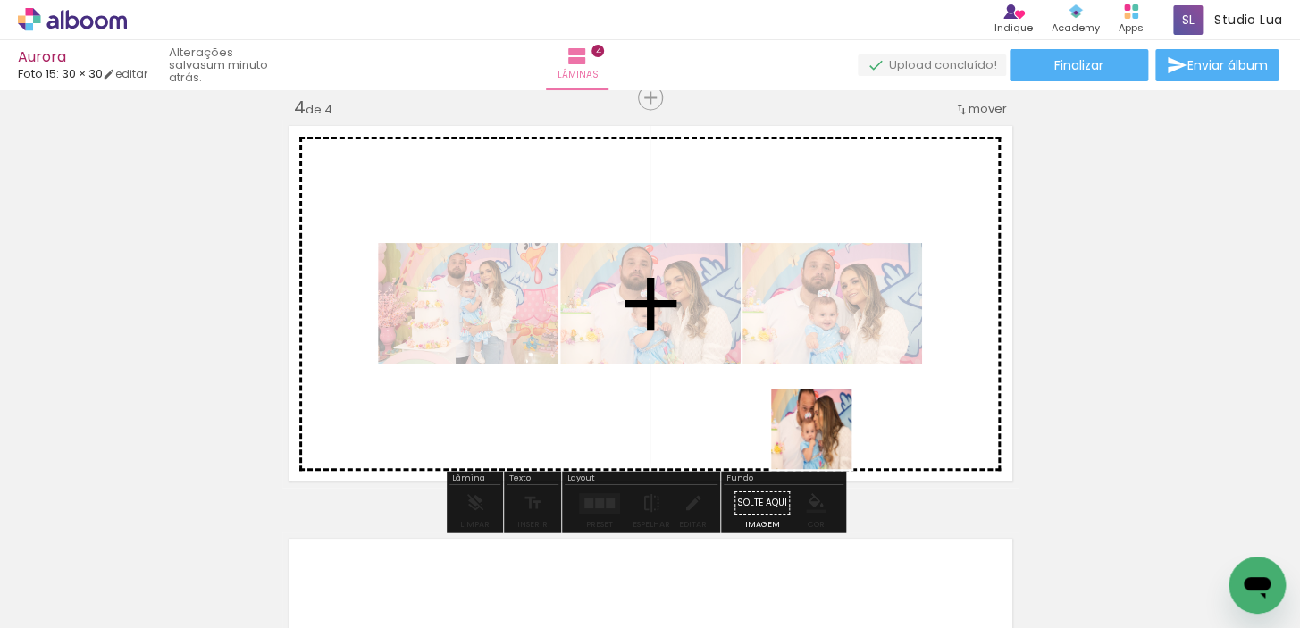
drag, startPoint x: 797, startPoint y: 593, endPoint x: 825, endPoint y: 442, distance: 153.6
click at [825, 442] on quentale-workspace at bounding box center [650, 314] width 1300 height 628
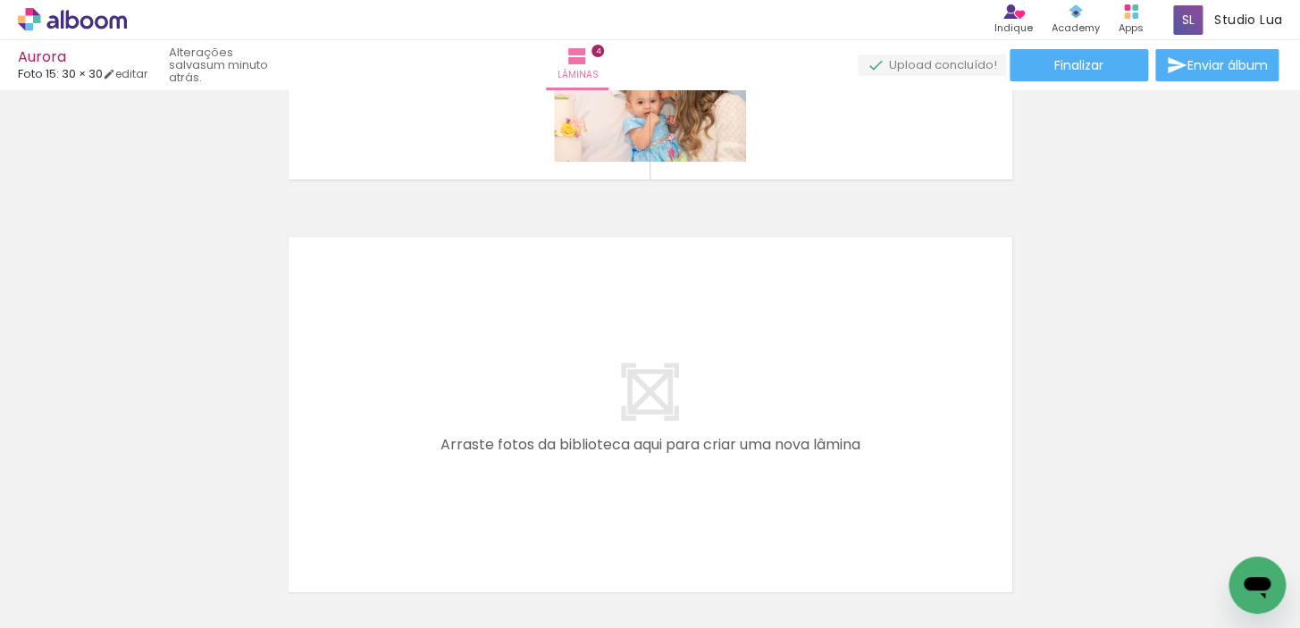
scroll to position [1586, 0]
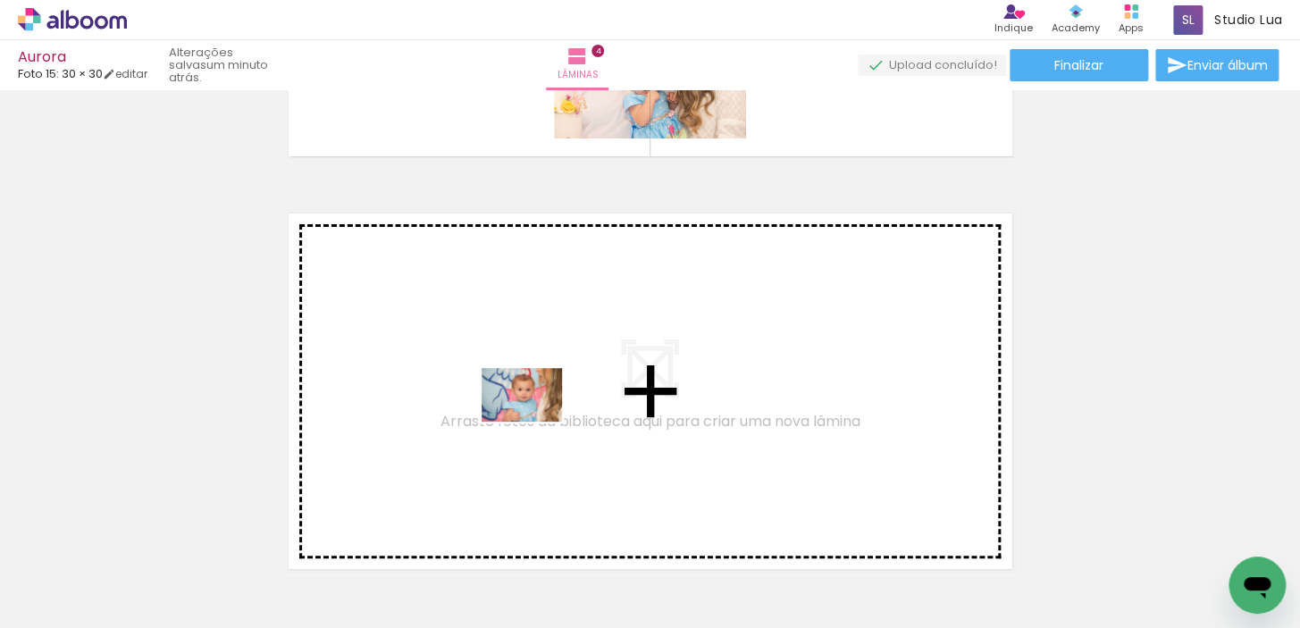
drag, startPoint x: 351, startPoint y: 584, endPoint x: 535, endPoint y: 422, distance: 245.1
click at [535, 422] on quentale-workspace at bounding box center [650, 314] width 1300 height 628
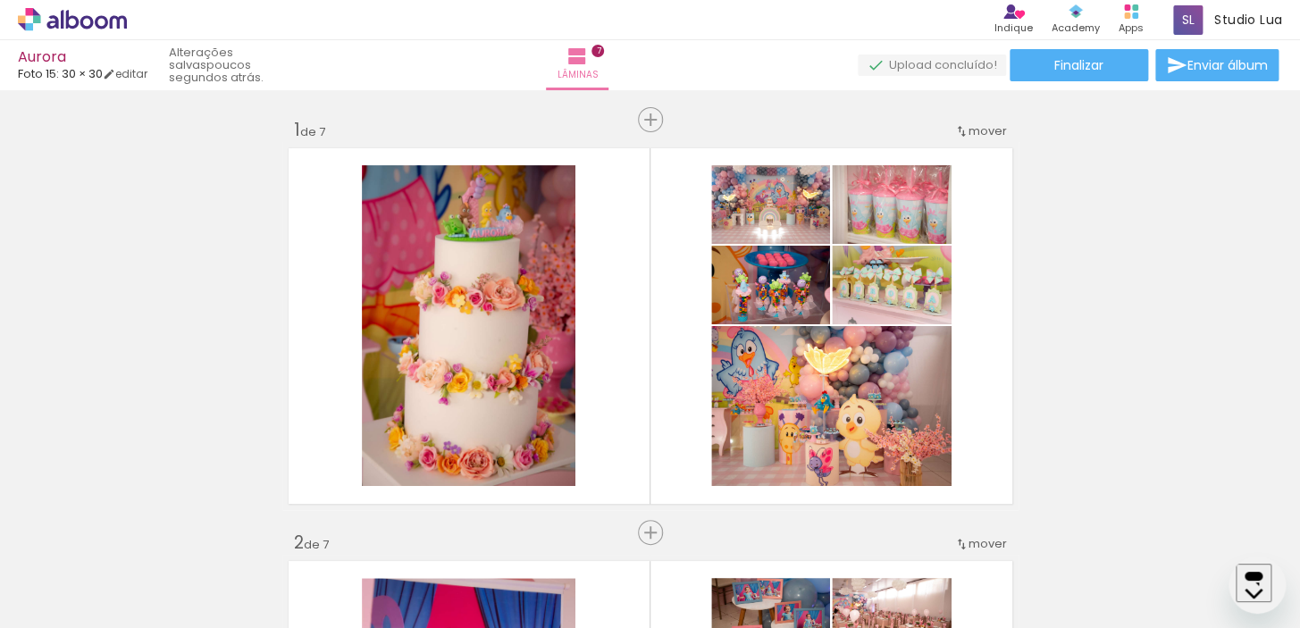
scroll to position [2500, 0]
